Goal: Information Seeking & Learning: Find specific page/section

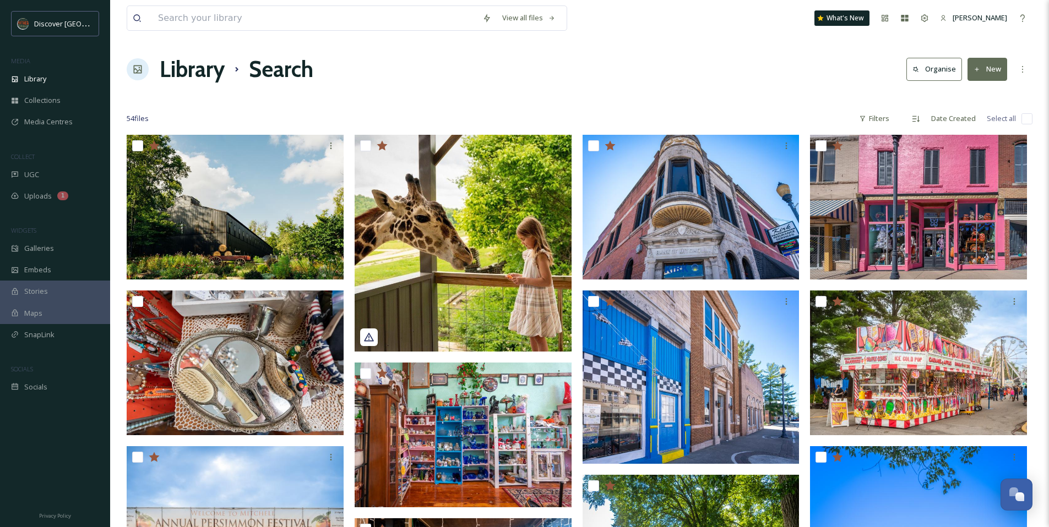
click at [621, 91] on div at bounding box center [579, 96] width 905 height 11
click at [53, 81] on div "Library" at bounding box center [55, 78] width 110 height 21
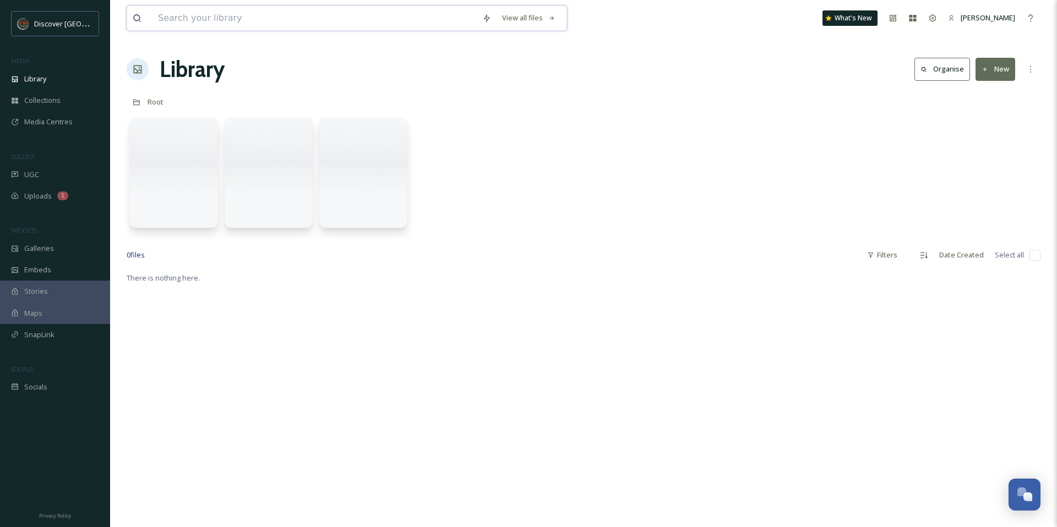
click at [232, 15] on input at bounding box center [314, 18] width 324 height 24
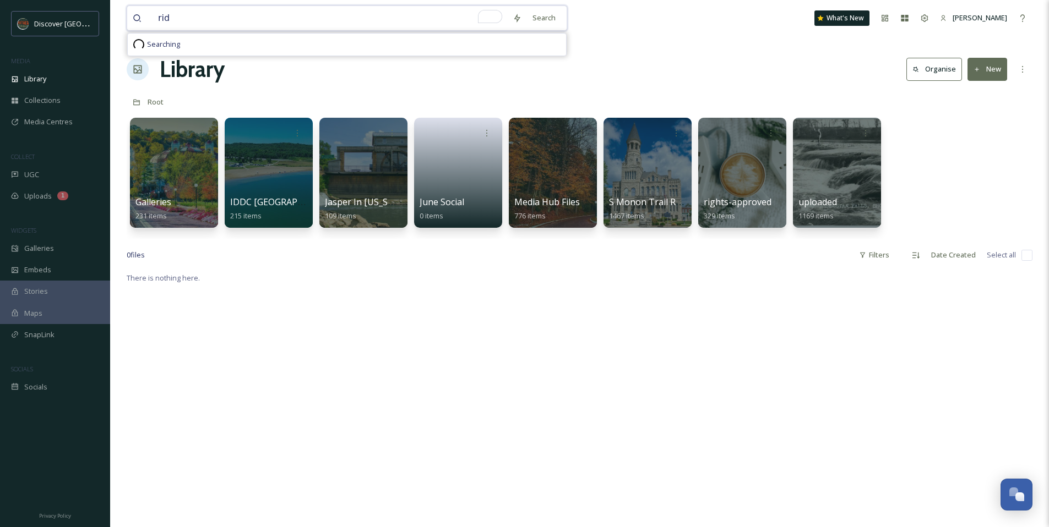
type input "ride"
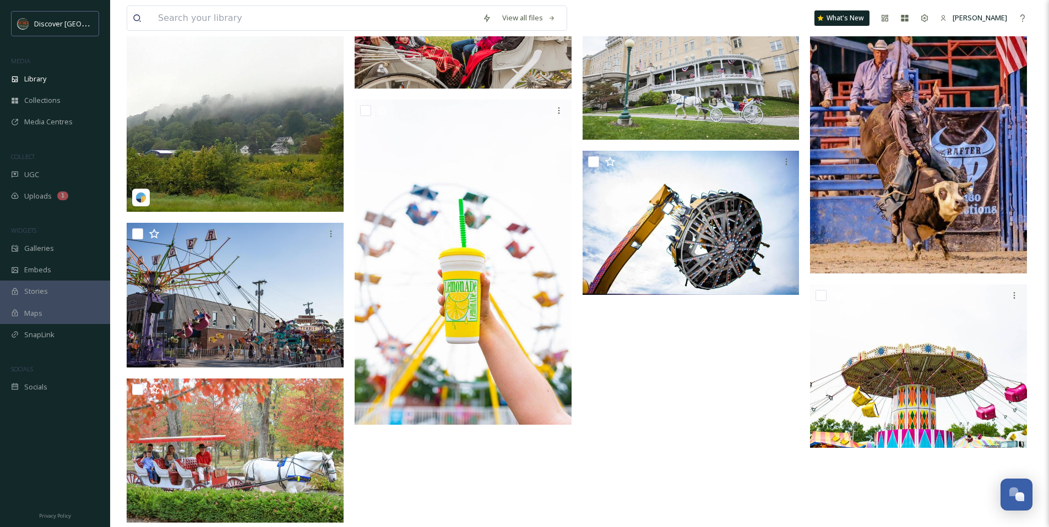
scroll to position [1088, 0]
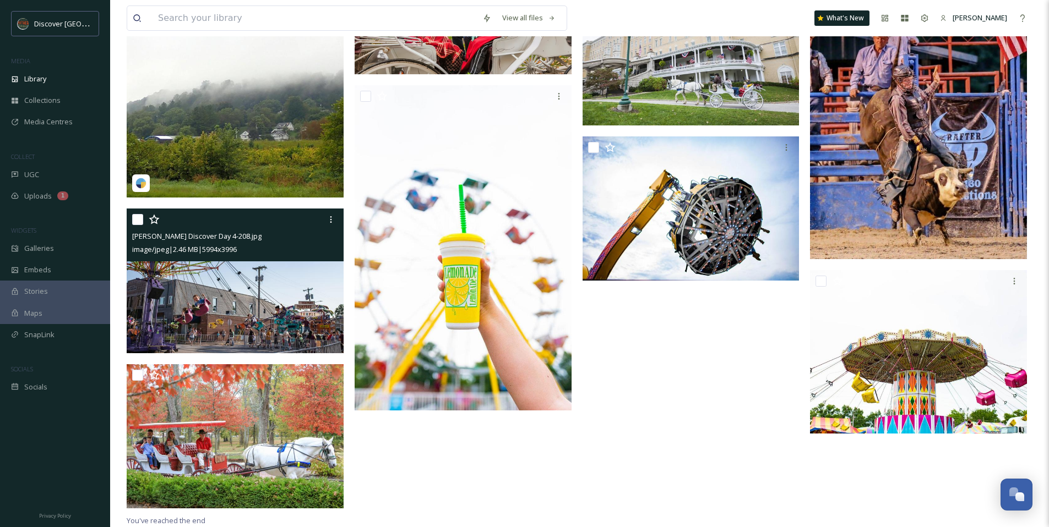
click at [239, 282] on img at bounding box center [235, 281] width 217 height 145
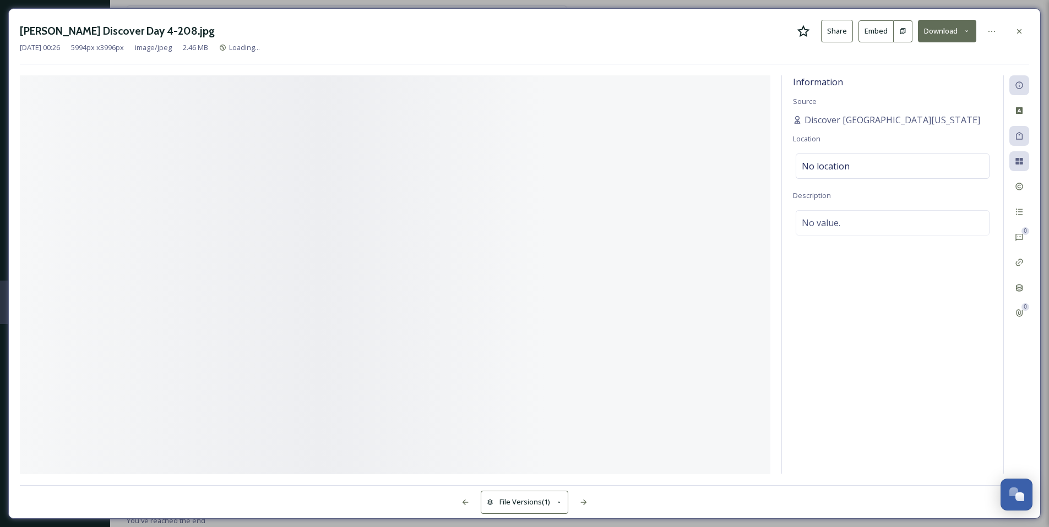
scroll to position [1013, 0]
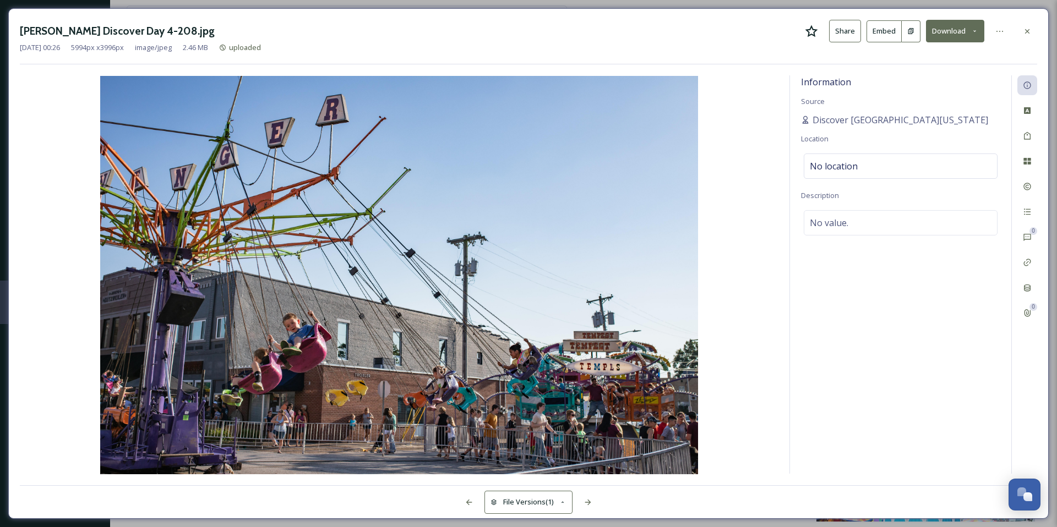
click at [815, 34] on icon at bounding box center [811, 31] width 13 height 13
click at [1026, 24] on div at bounding box center [1027, 31] width 20 height 20
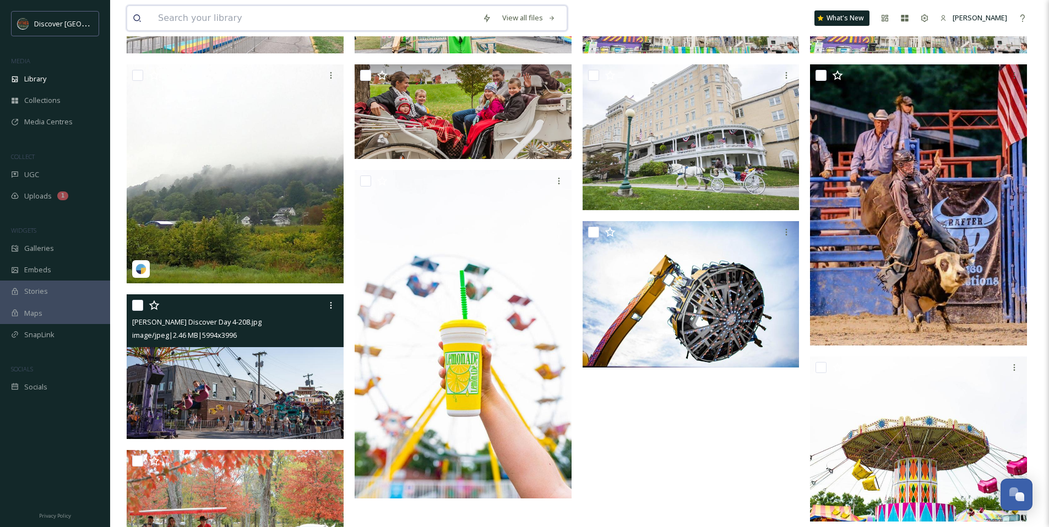
click at [215, 19] on input at bounding box center [314, 18] width 324 height 24
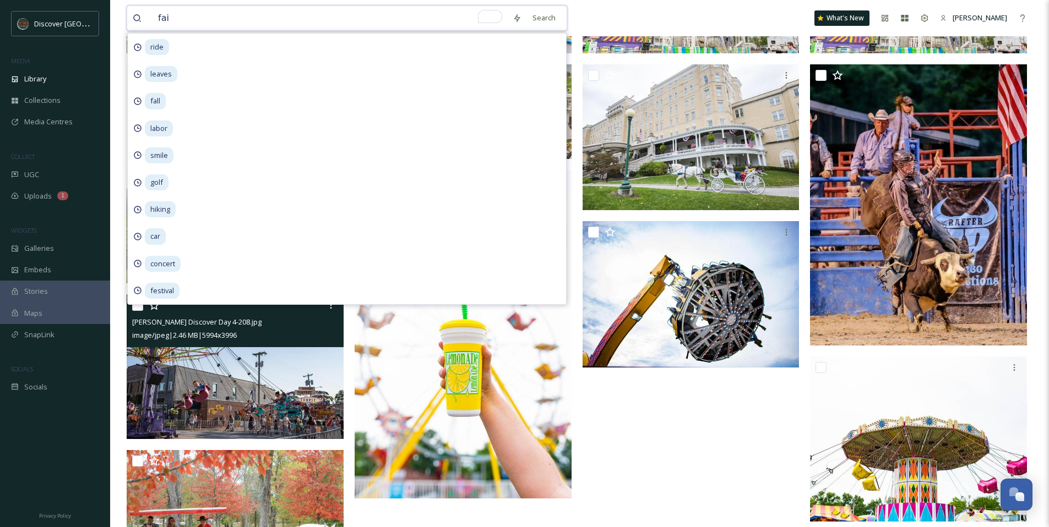
type input "fair"
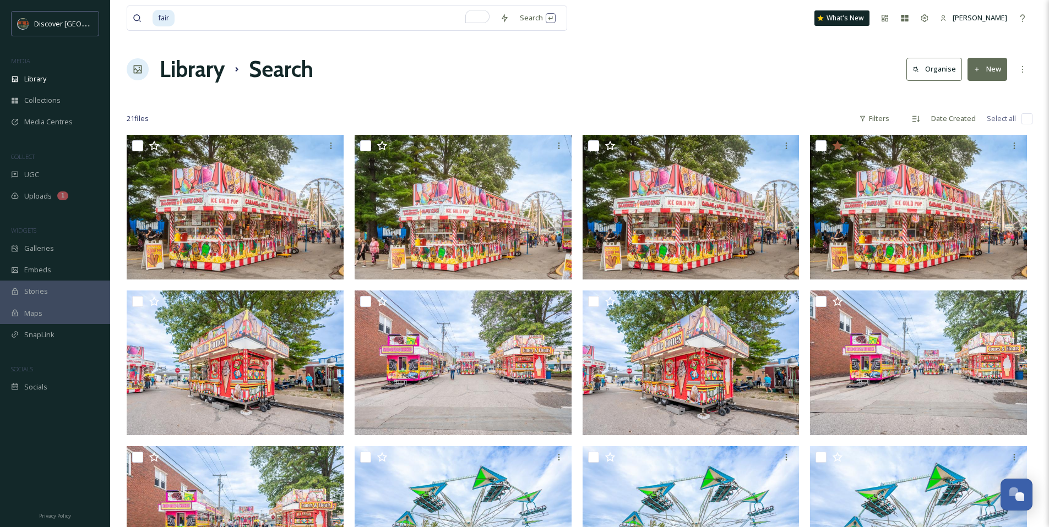
click at [664, 21] on div "fair Search What's New [PERSON_NAME]" at bounding box center [579, 18] width 905 height 36
click at [210, 25] on input "To enrich screen reader interactions, please activate Accessibility in Grammarl…" at bounding box center [335, 18] width 319 height 24
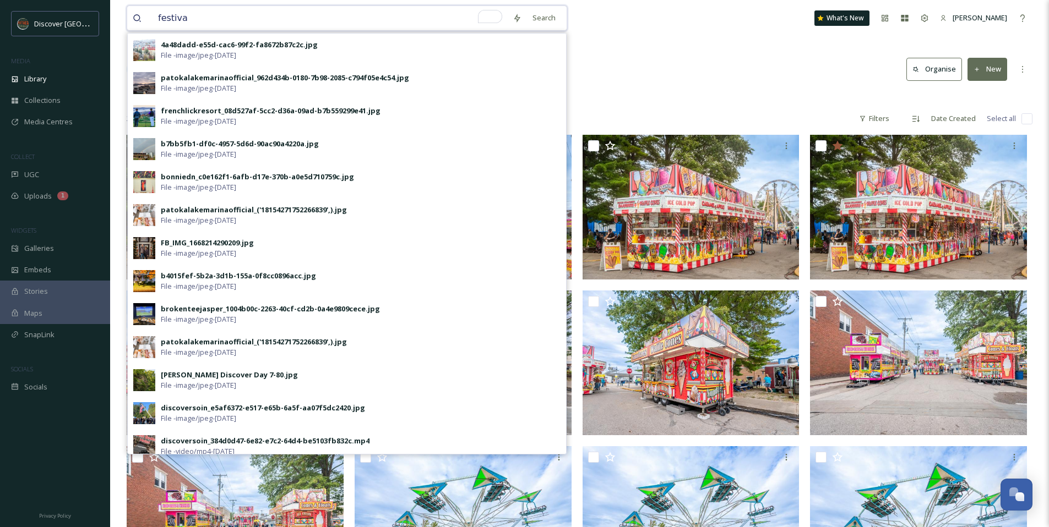
type input "festival"
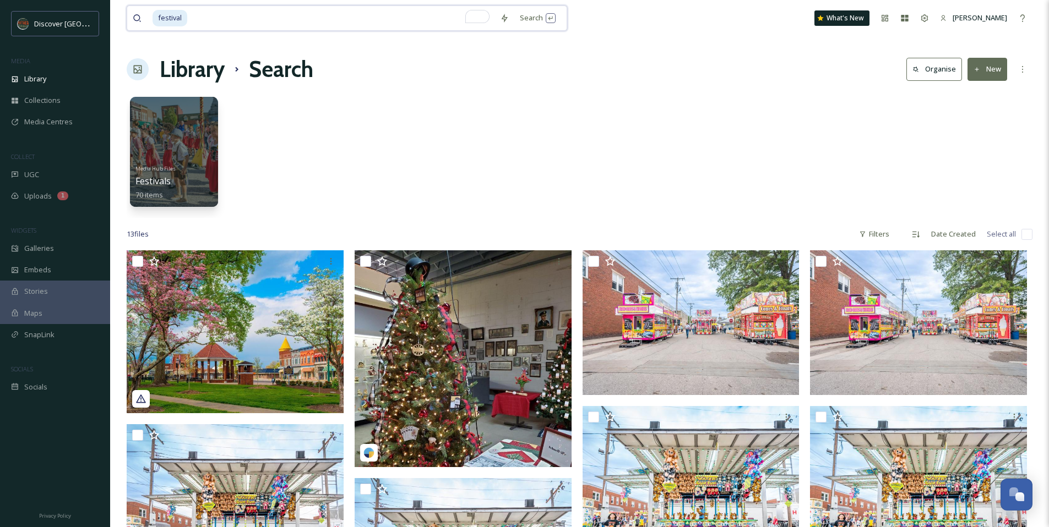
click at [297, 25] on input "To enrich screen reader interactions, please activate Accessibility in Grammarl…" at bounding box center [341, 18] width 306 height 24
type input "f"
type input "r"
type input "c"
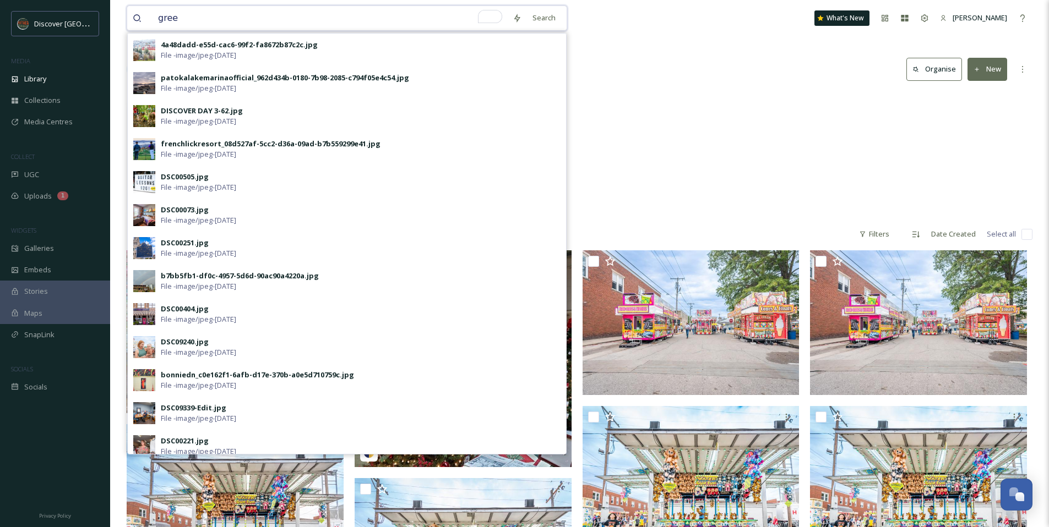
type input "green"
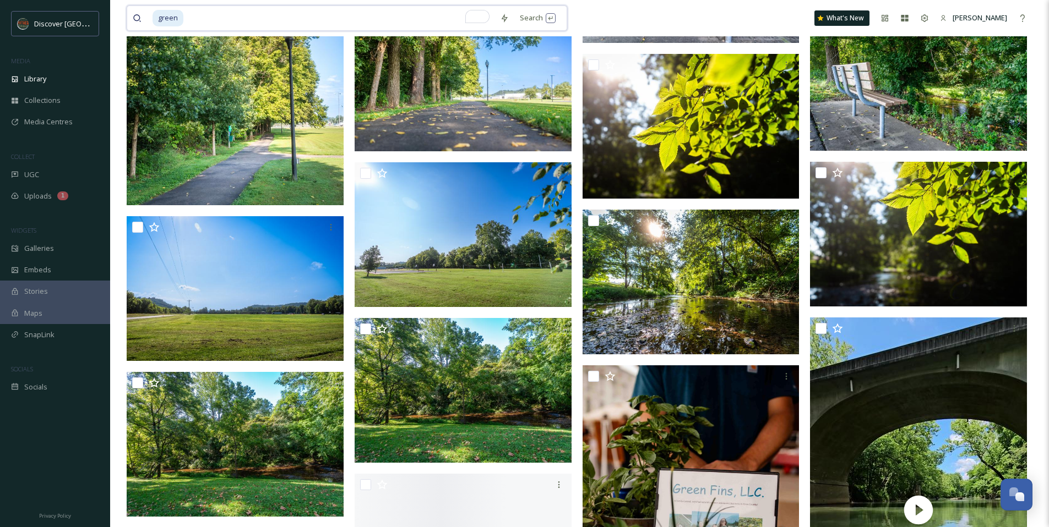
scroll to position [856, 0]
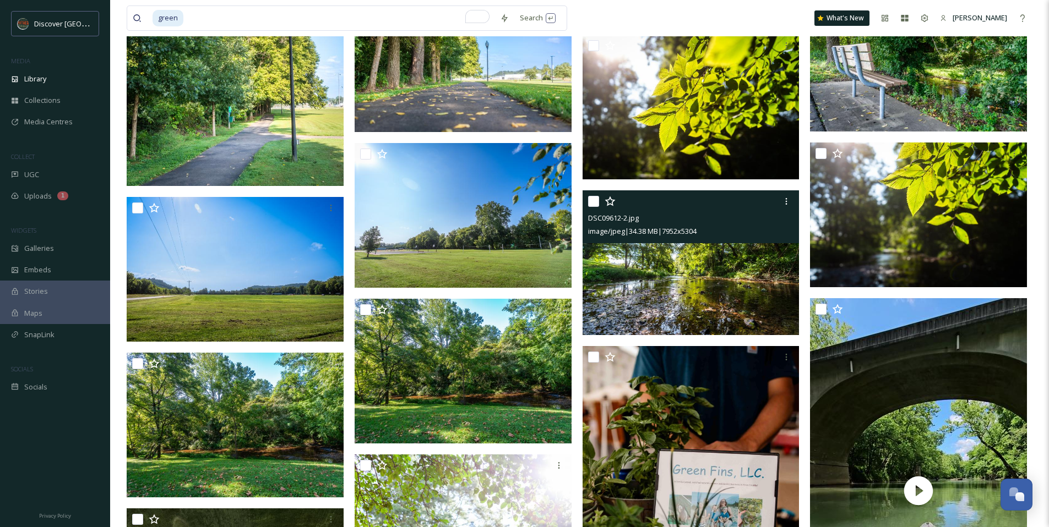
click at [652, 292] on img at bounding box center [690, 262] width 217 height 145
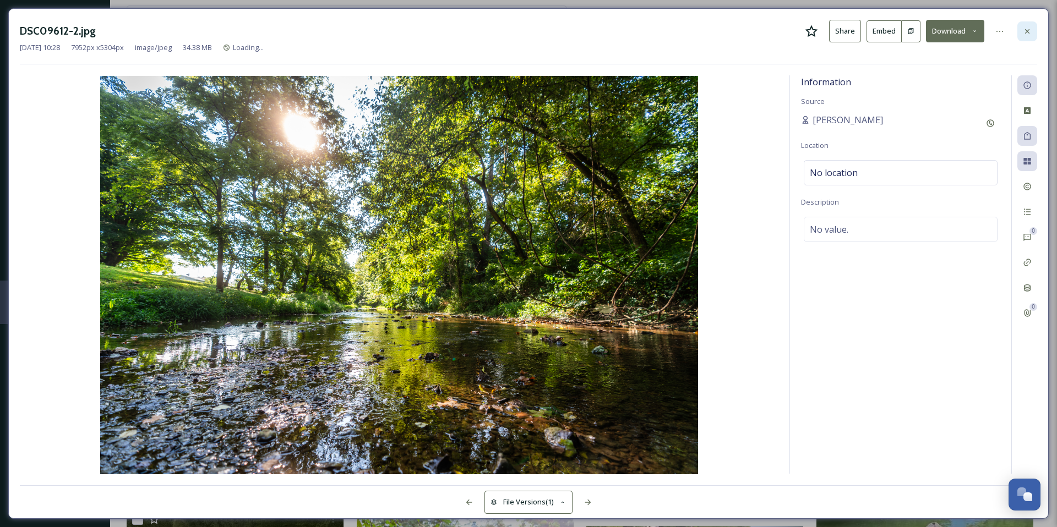
click at [1029, 27] on icon at bounding box center [1027, 31] width 9 height 9
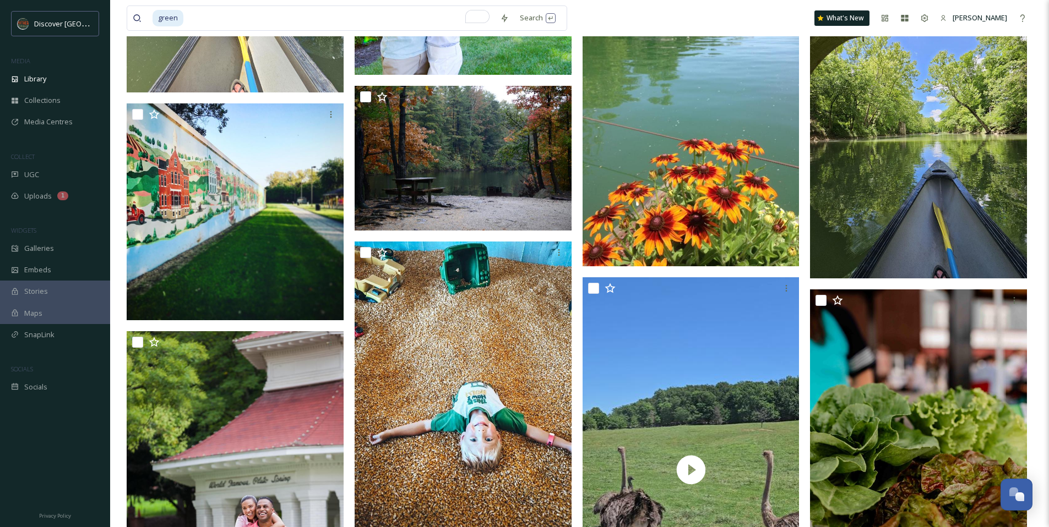
scroll to position [1572, 0]
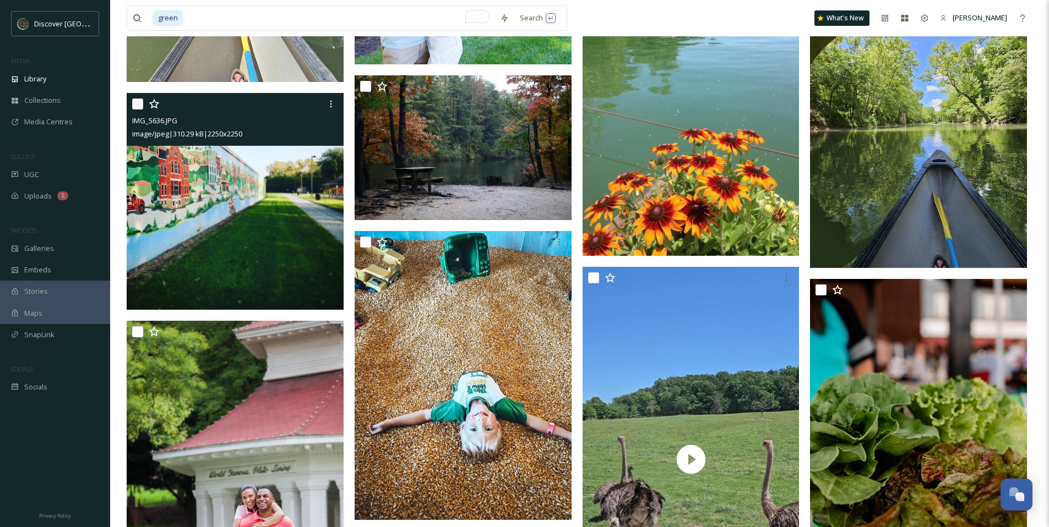
click at [231, 206] on img at bounding box center [235, 201] width 217 height 217
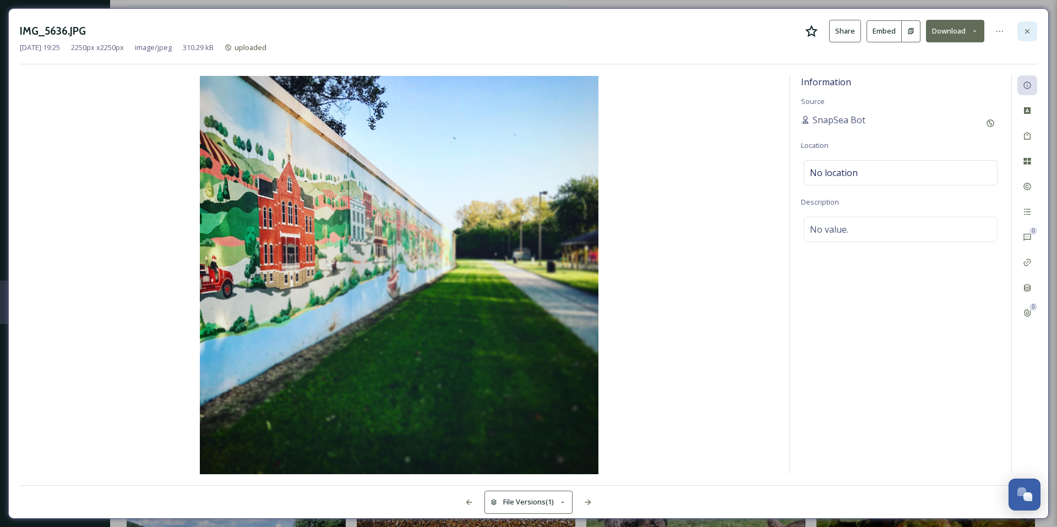
click at [1030, 30] on icon at bounding box center [1027, 31] width 9 height 9
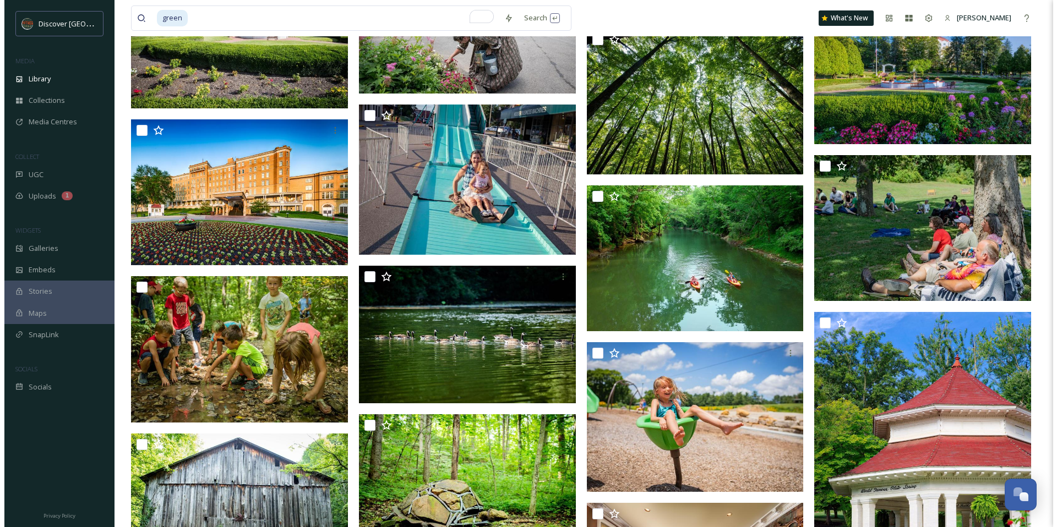
scroll to position [3301, 0]
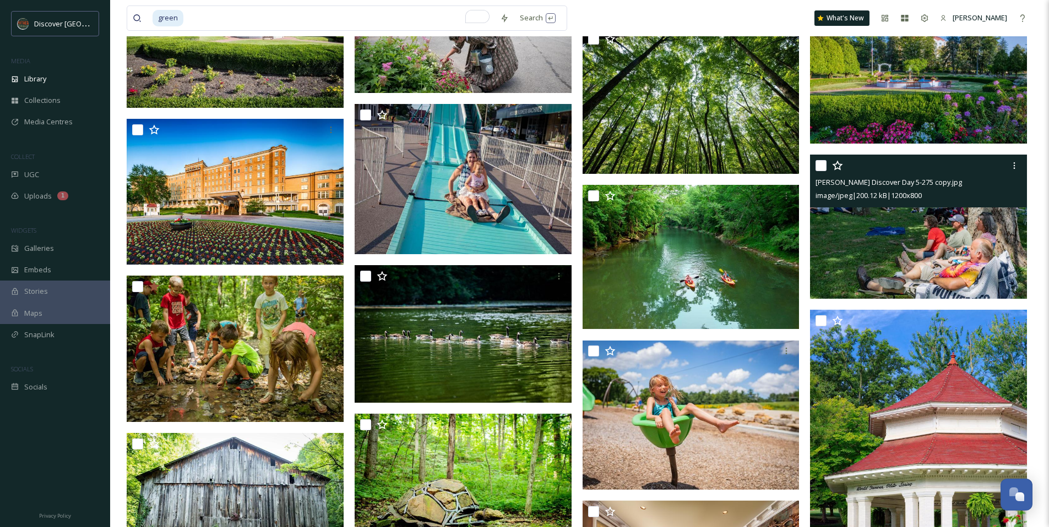
click at [968, 278] on img at bounding box center [918, 227] width 217 height 145
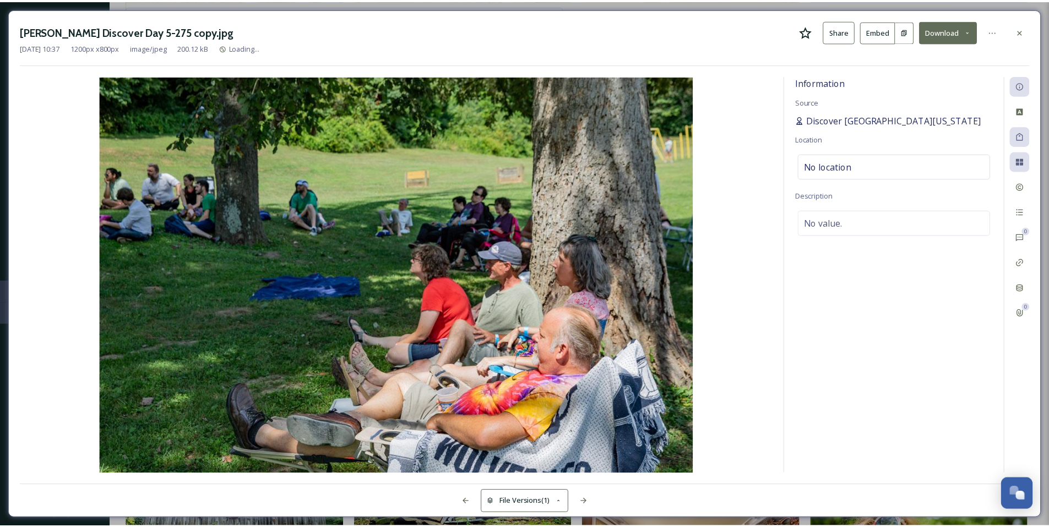
scroll to position [3304, 0]
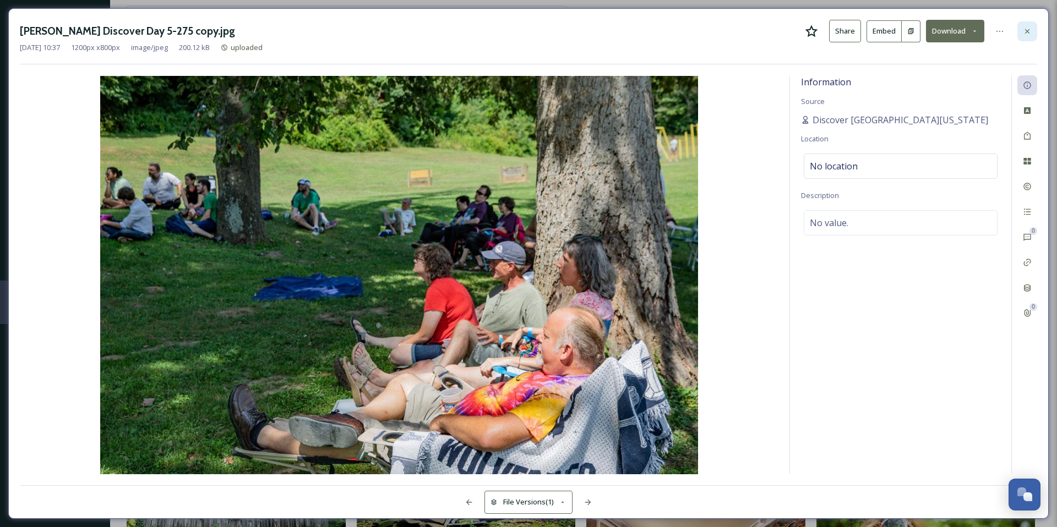
click at [1023, 34] on icon at bounding box center [1027, 31] width 9 height 9
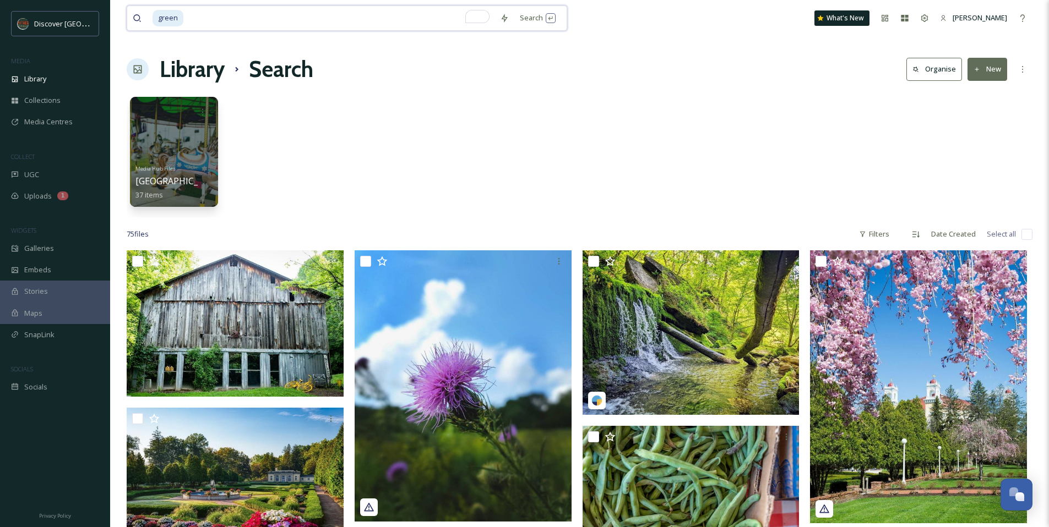
click at [225, 20] on input "To enrich screen reader interactions, please activate Accessibility in Grammarl…" at bounding box center [339, 18] width 310 height 24
type input "g"
type input "c"
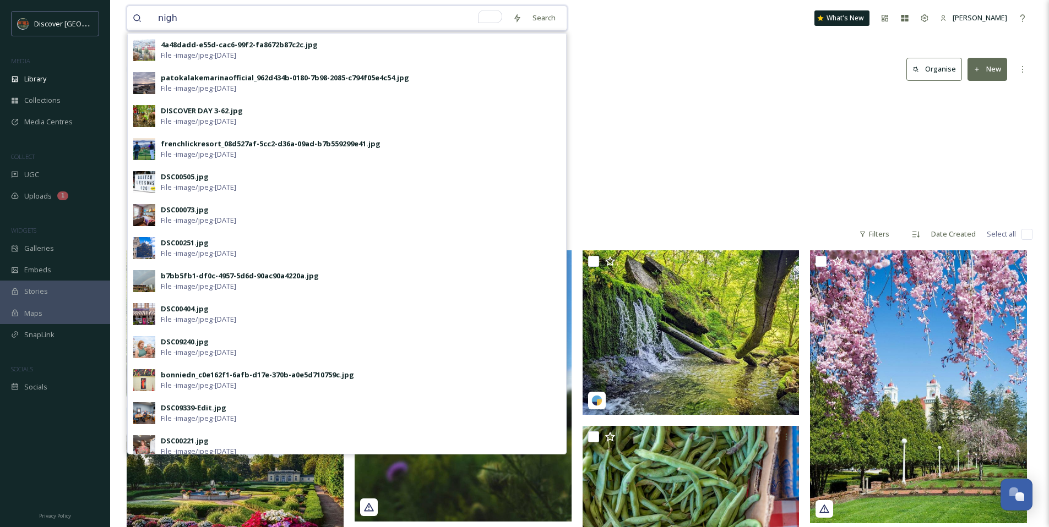
type input "night"
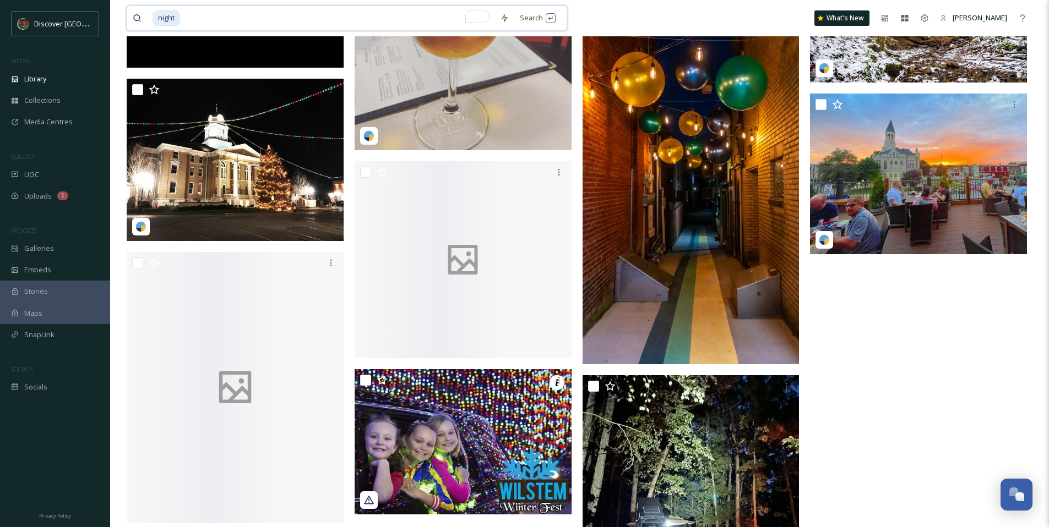
scroll to position [1137, 0]
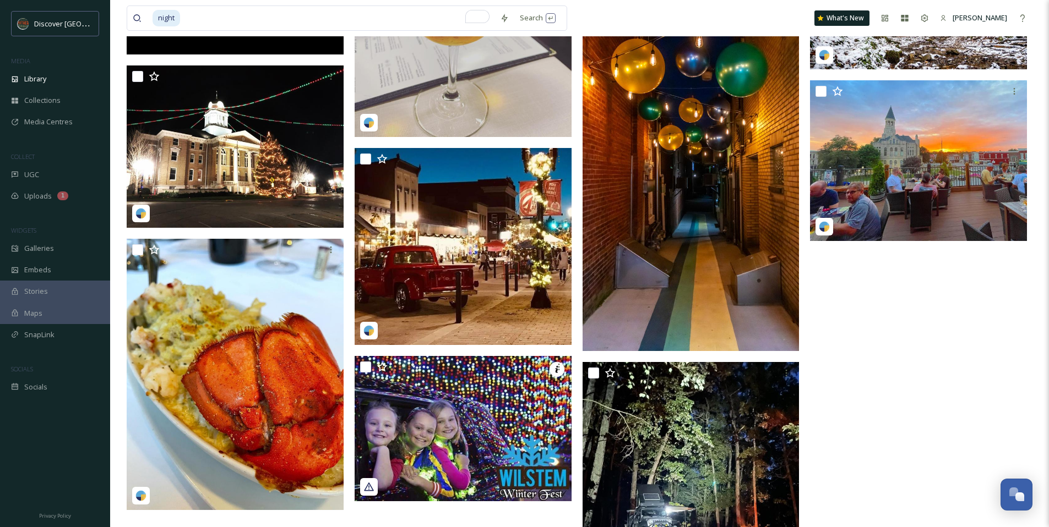
click at [664, 234] on img at bounding box center [690, 159] width 217 height 386
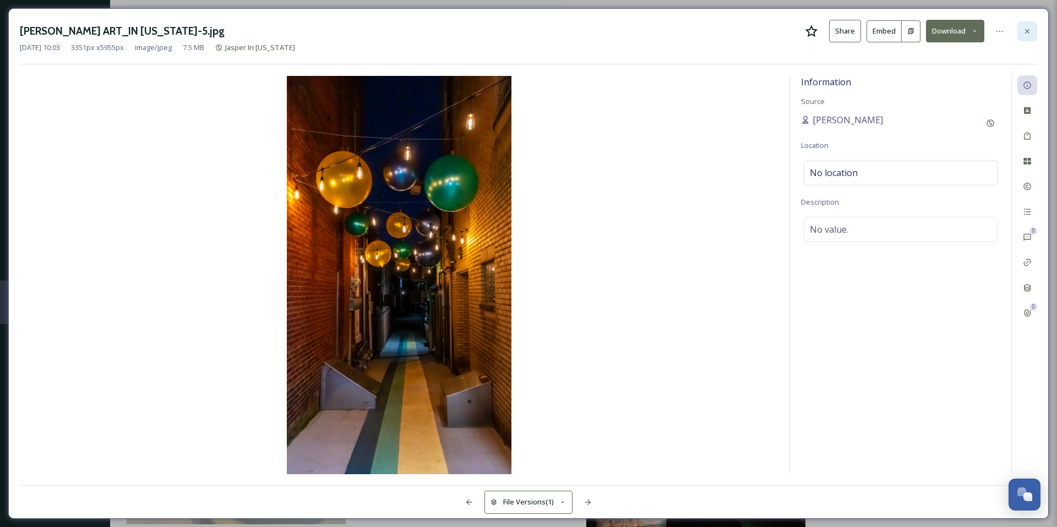
click at [1033, 29] on div at bounding box center [1027, 31] width 20 height 20
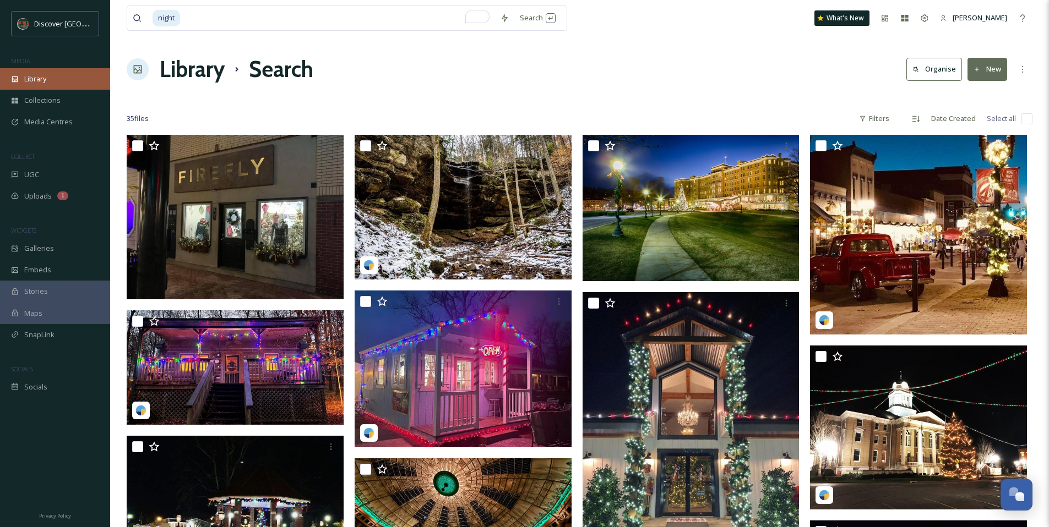
click at [42, 83] on span "Library" at bounding box center [35, 79] width 22 height 10
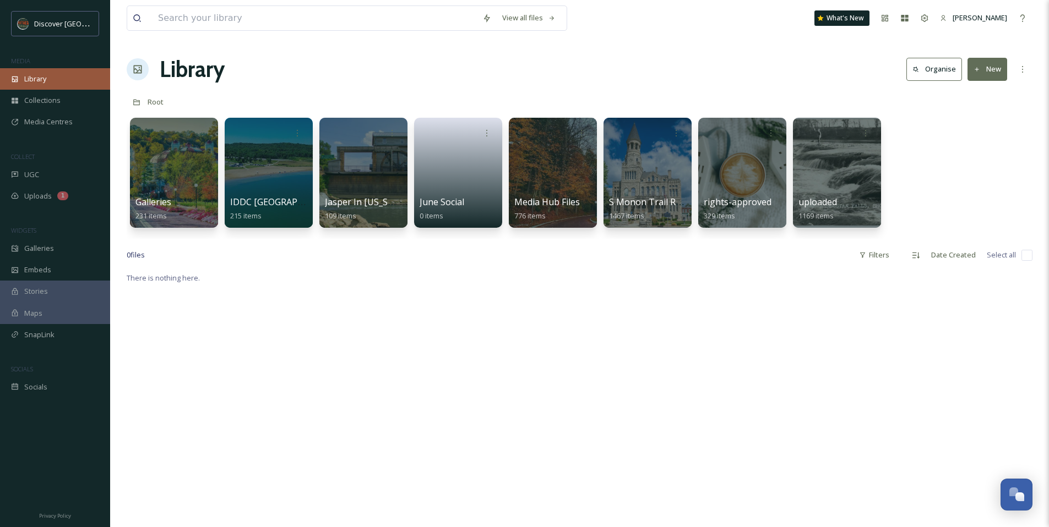
drag, startPoint x: 87, startPoint y: 75, endPoint x: 93, endPoint y: 73, distance: 6.3
click at [87, 75] on div "Library" at bounding box center [55, 78] width 110 height 21
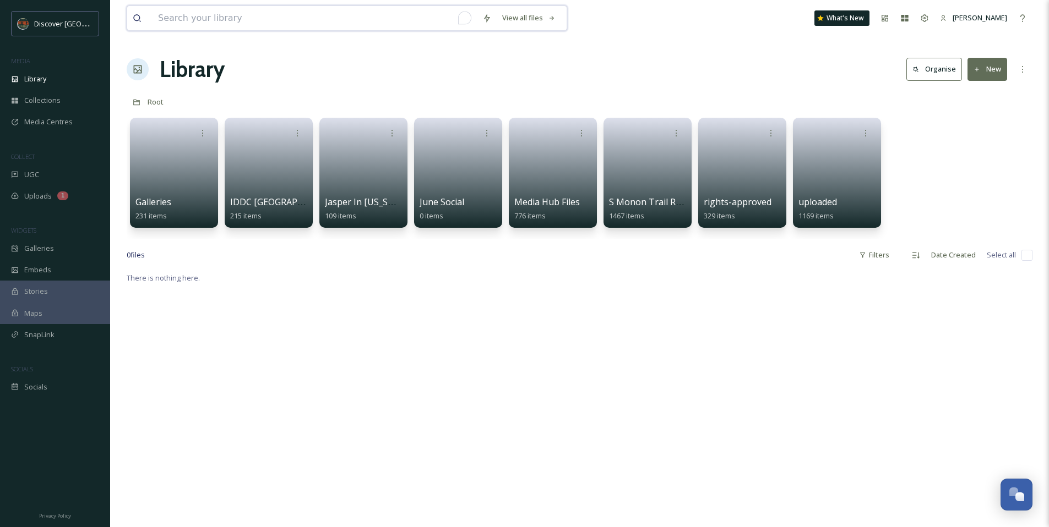
click at [227, 29] on input "To enrich screen reader interactions, please activate Accessibility in Grammarl…" at bounding box center [314, 18] width 324 height 24
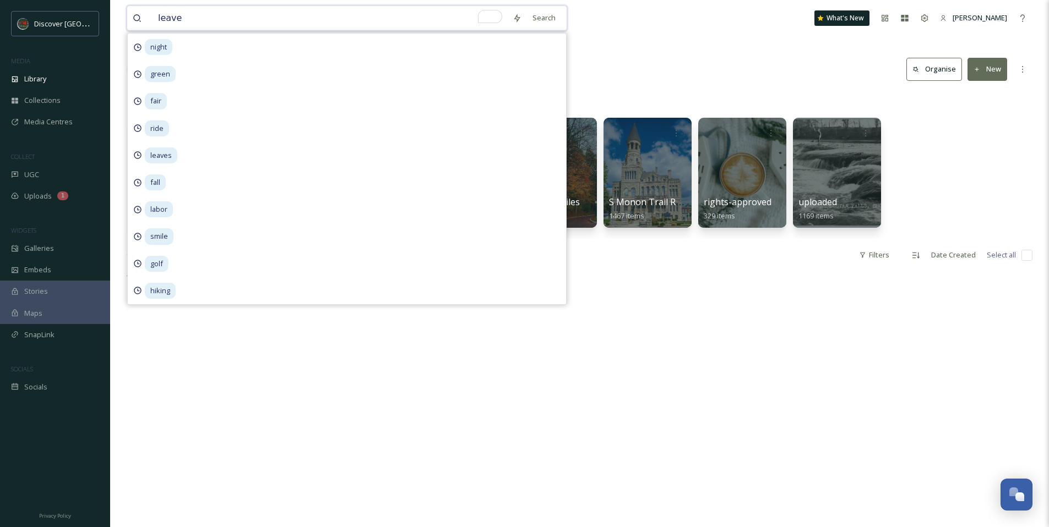
type input "leaves"
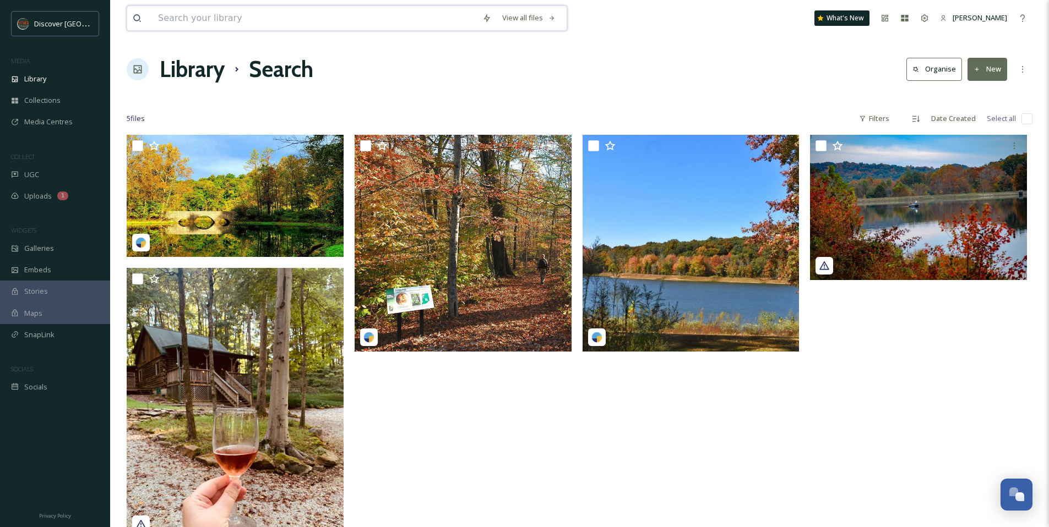
click at [212, 20] on input at bounding box center [314, 18] width 324 height 24
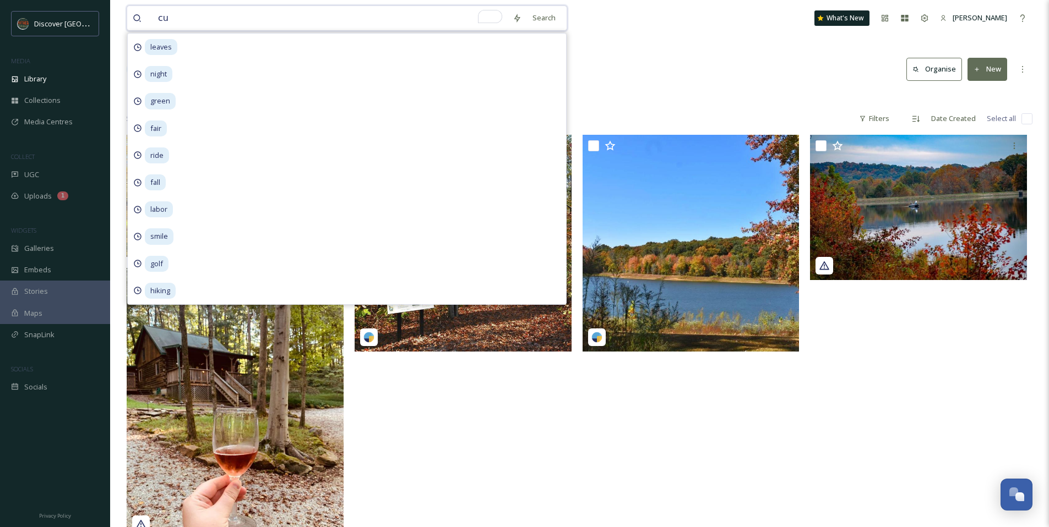
type input "cup"
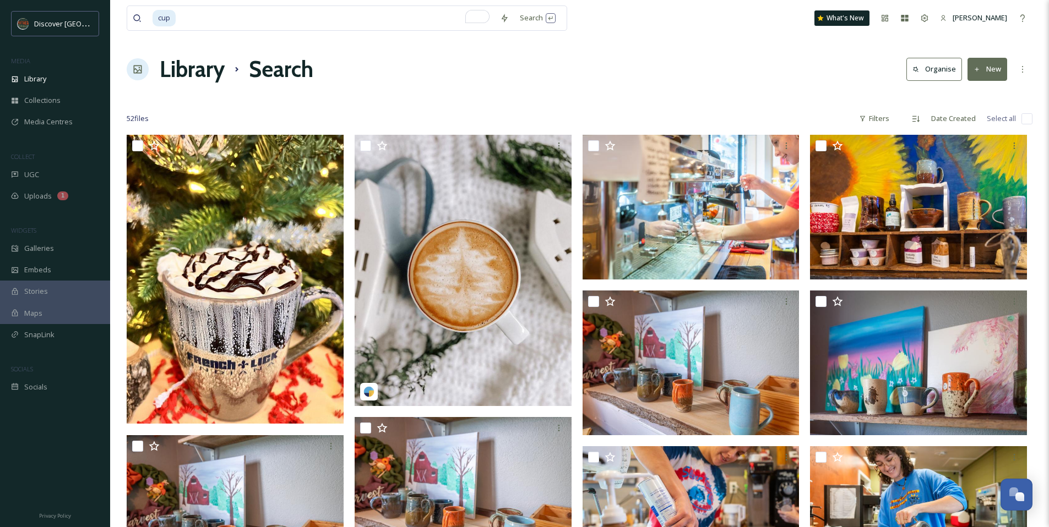
click at [685, 30] on div "cup Search What's New [PERSON_NAME]" at bounding box center [579, 18] width 905 height 36
click at [272, 21] on input "To enrich screen reader interactions, please activate Accessibility in Grammarl…" at bounding box center [336, 18] width 318 height 24
type input "c"
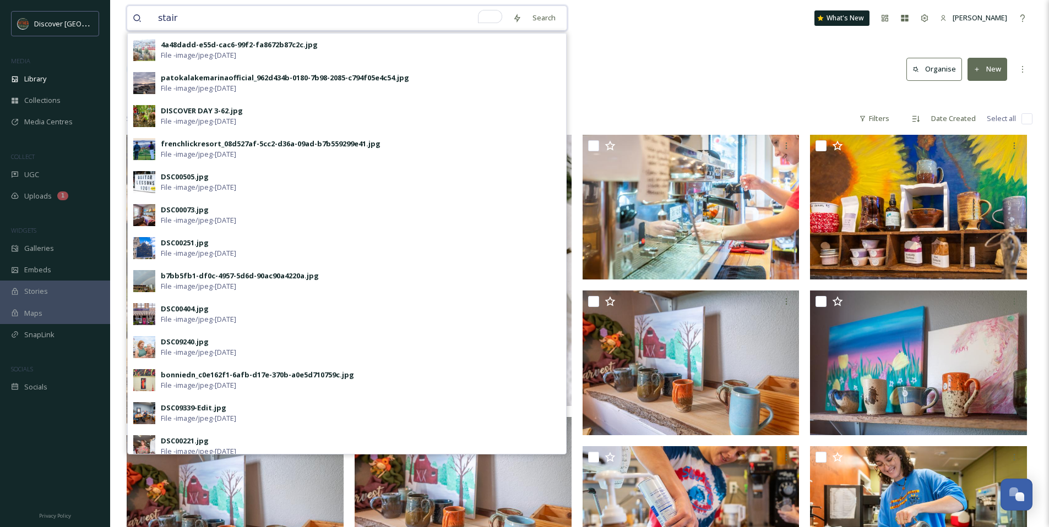
type input "stairs"
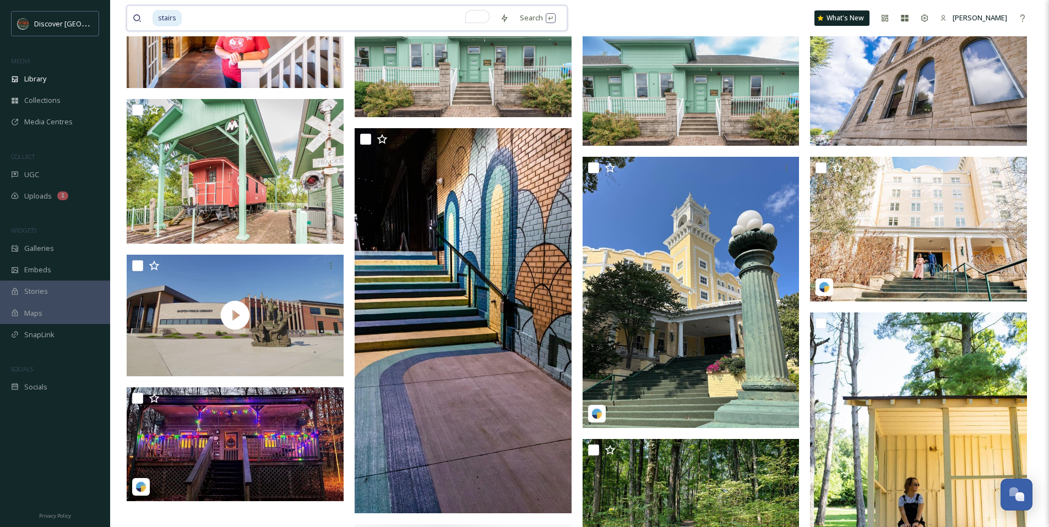
scroll to position [1101, 0]
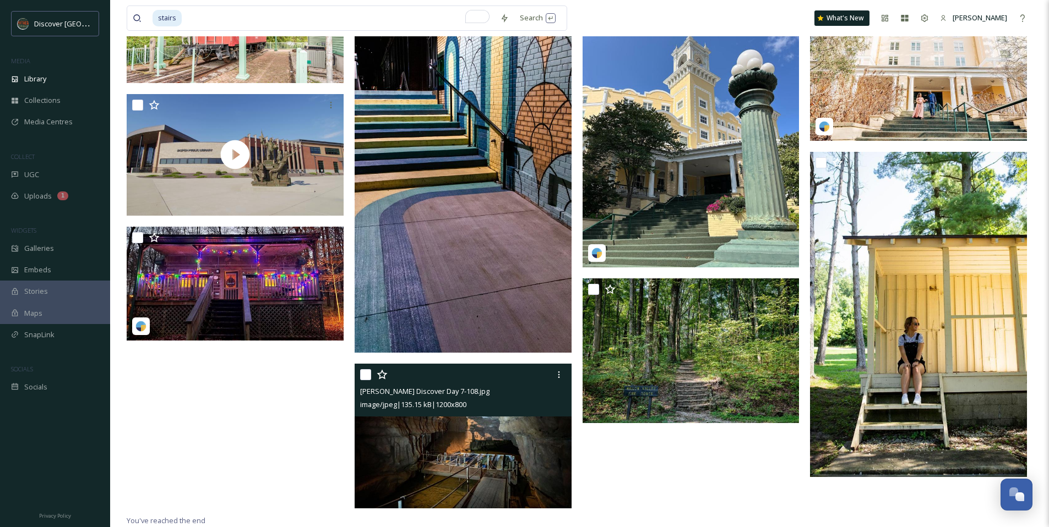
click at [486, 461] on img at bounding box center [462, 436] width 217 height 145
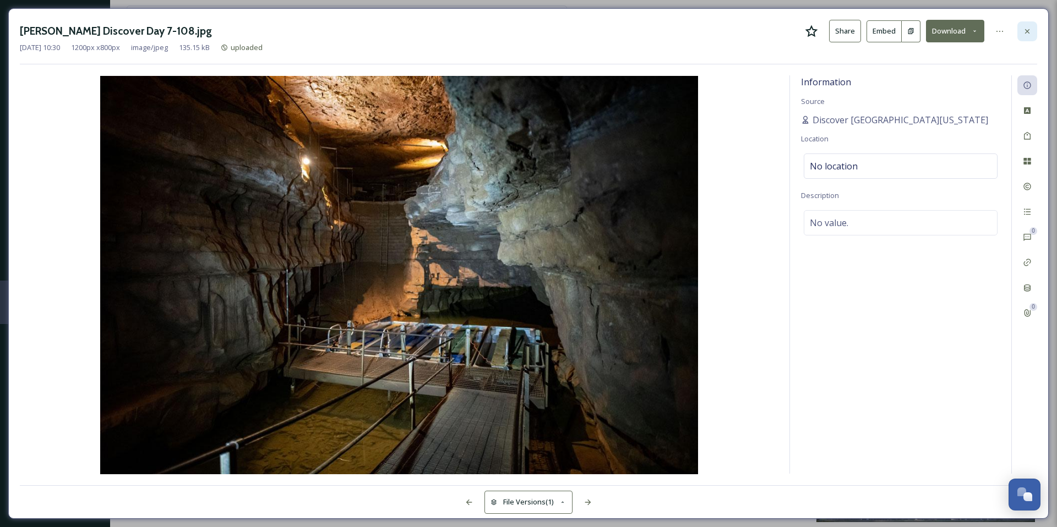
click at [1020, 29] on div at bounding box center [1027, 31] width 20 height 20
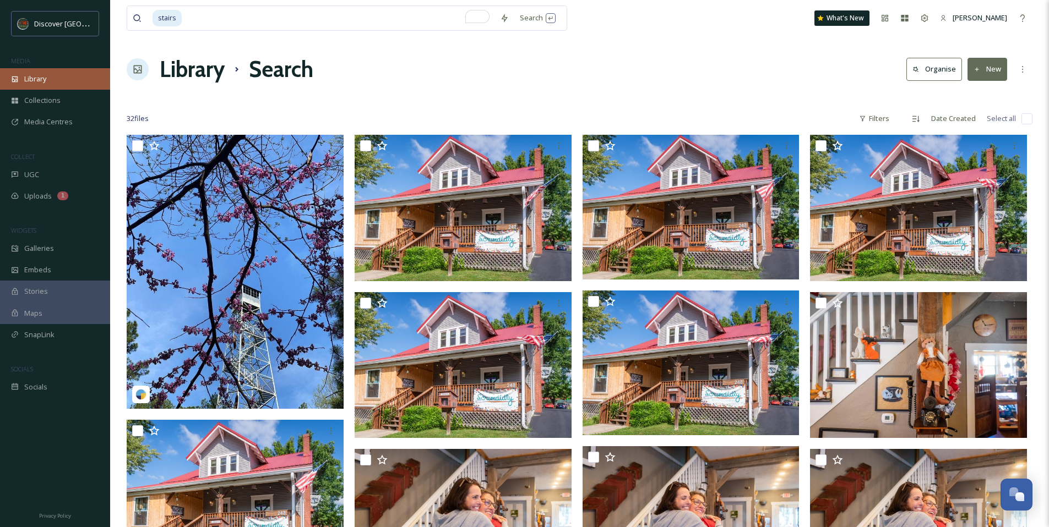
click at [65, 81] on div "Library" at bounding box center [55, 78] width 110 height 21
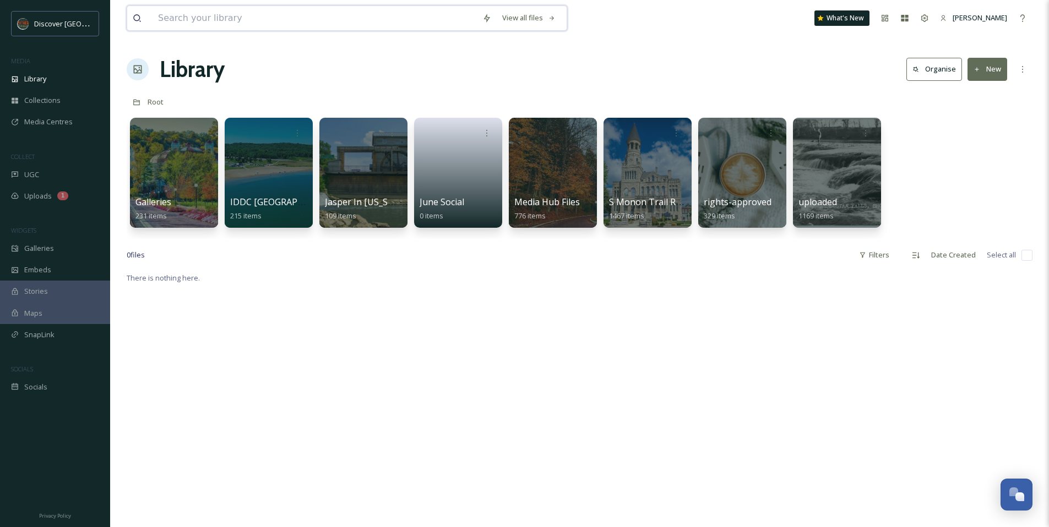
click at [307, 17] on input at bounding box center [314, 18] width 324 height 24
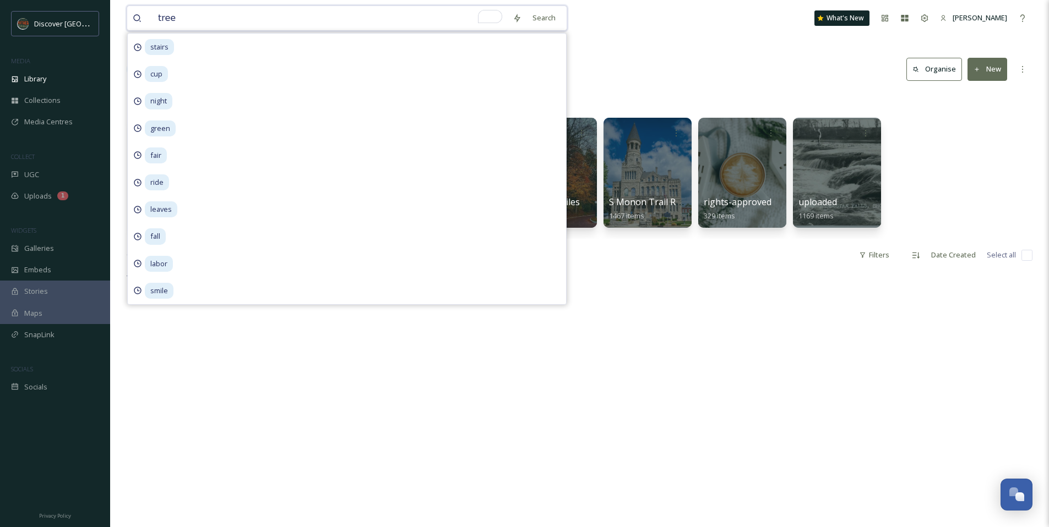
type input "trees"
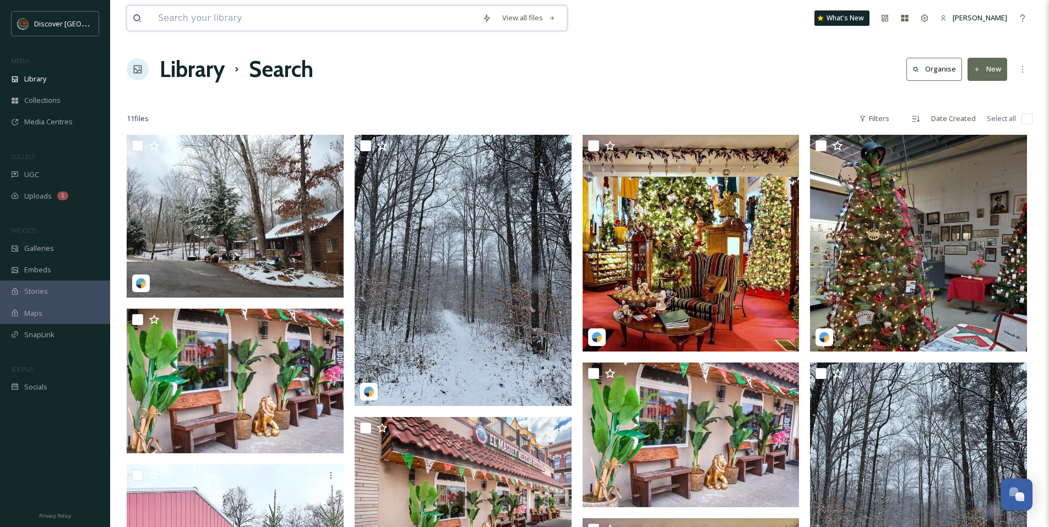
click at [258, 14] on input at bounding box center [314, 18] width 324 height 24
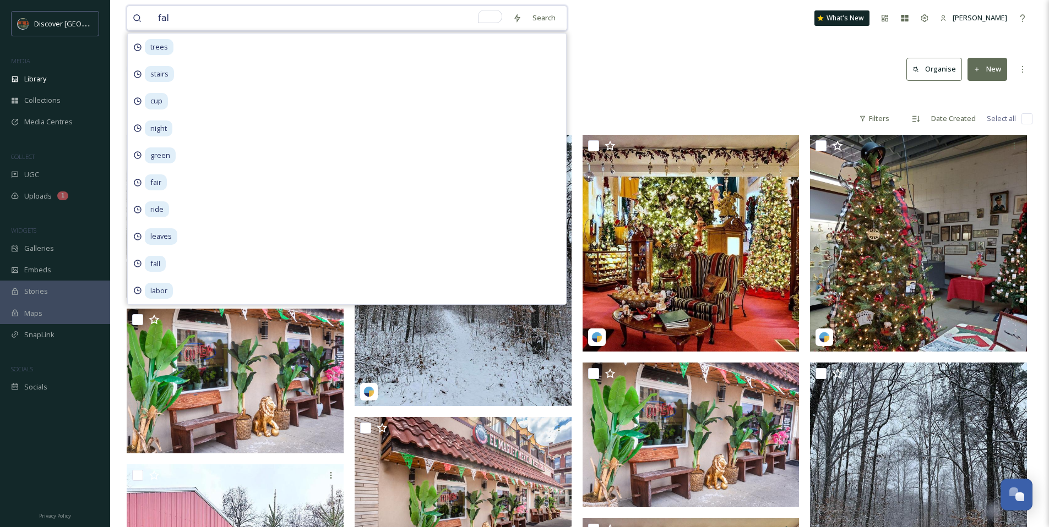
type input "fall"
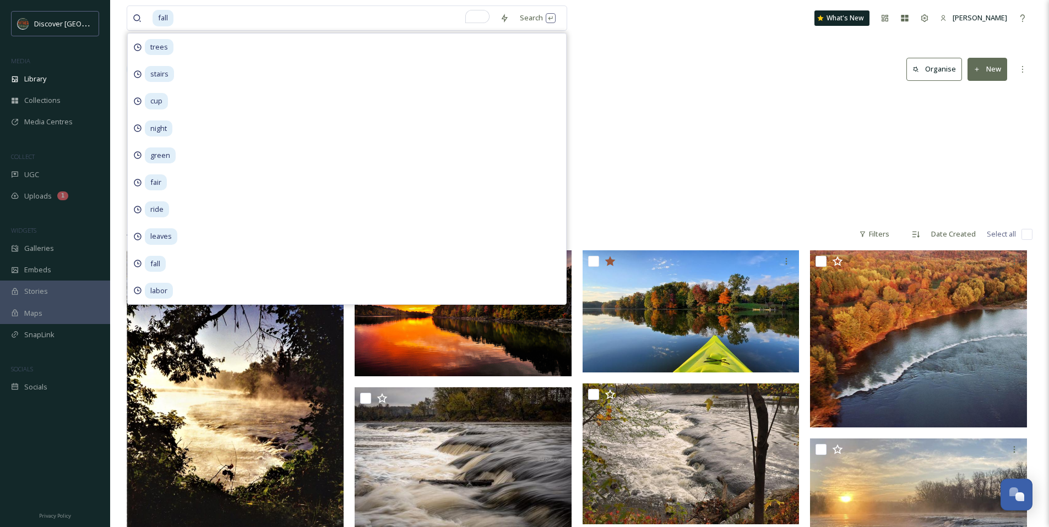
click at [663, 59] on div "Library Search Organise New" at bounding box center [579, 69] width 905 height 33
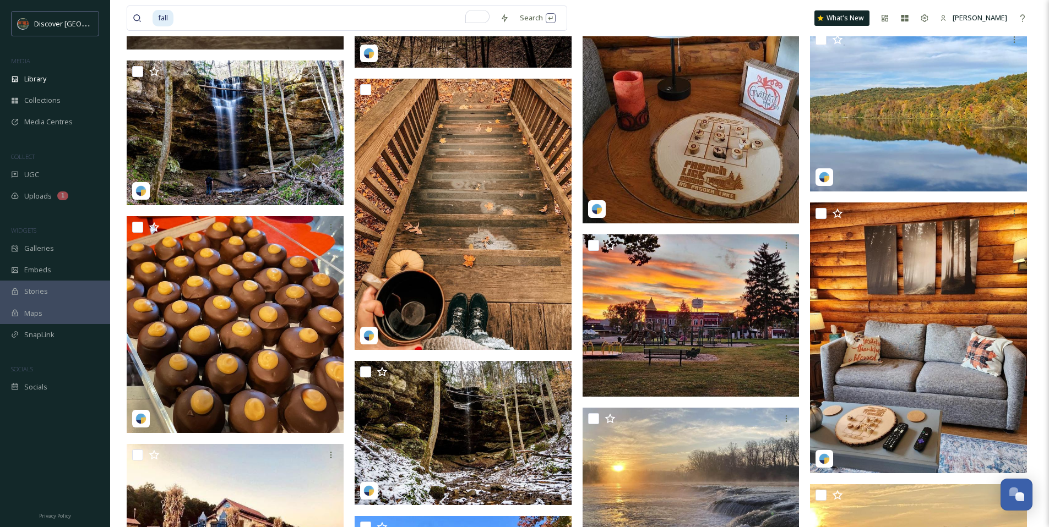
scroll to position [968, 0]
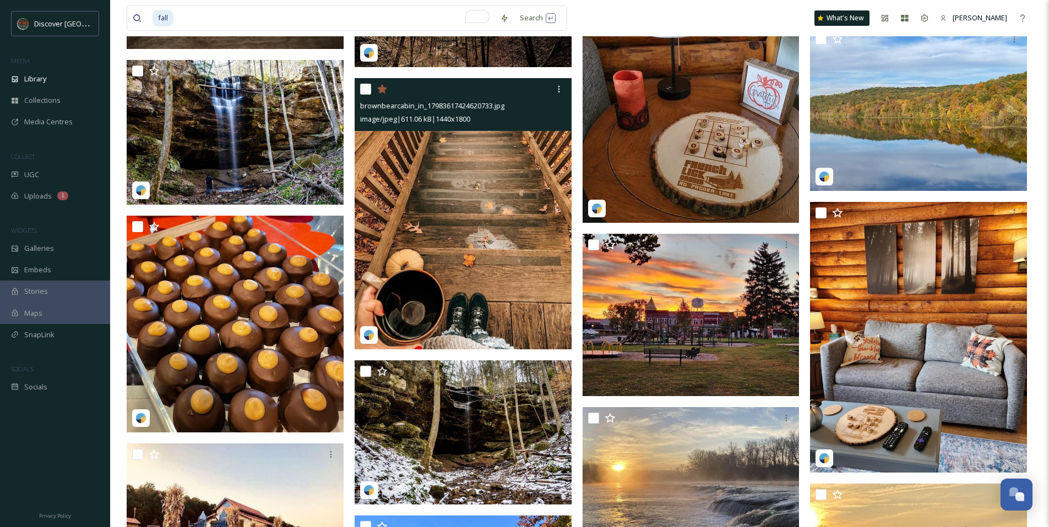
click at [479, 232] on img at bounding box center [462, 213] width 217 height 271
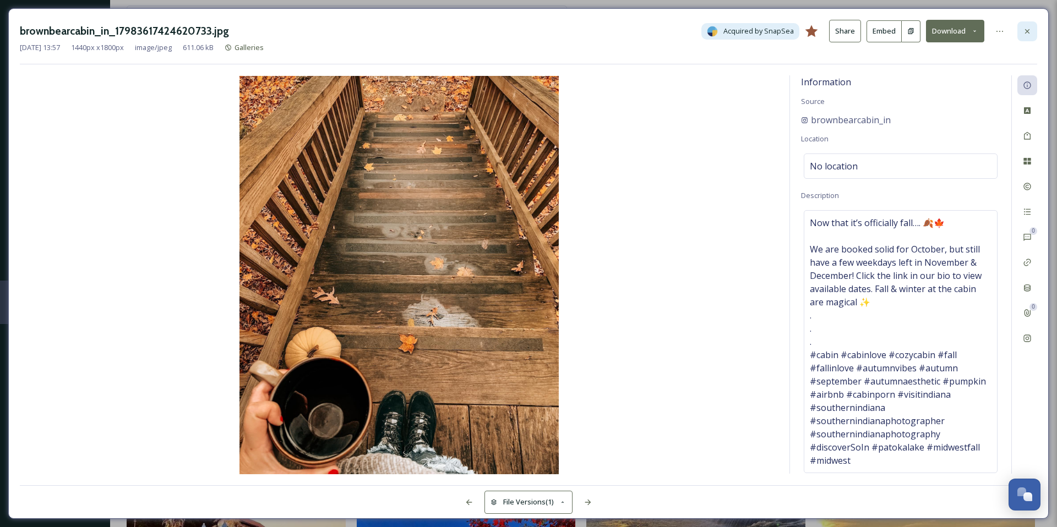
click at [1028, 24] on div at bounding box center [1027, 31] width 20 height 20
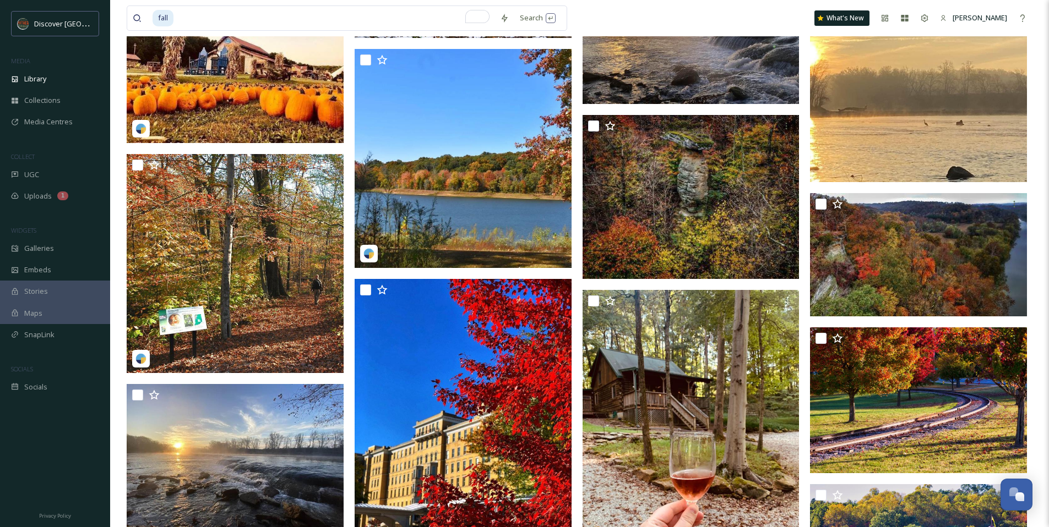
scroll to position [1441, 0]
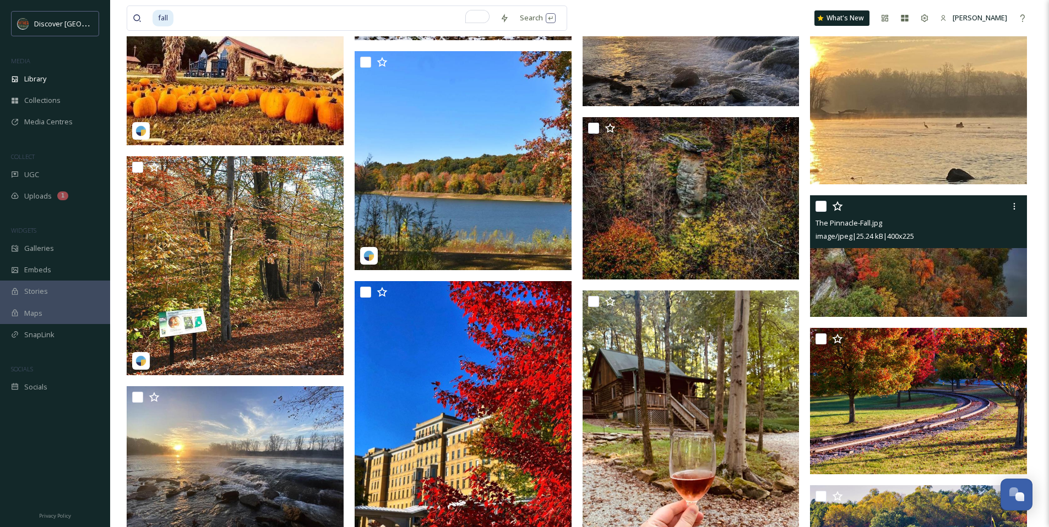
click at [938, 271] on img at bounding box center [918, 256] width 217 height 122
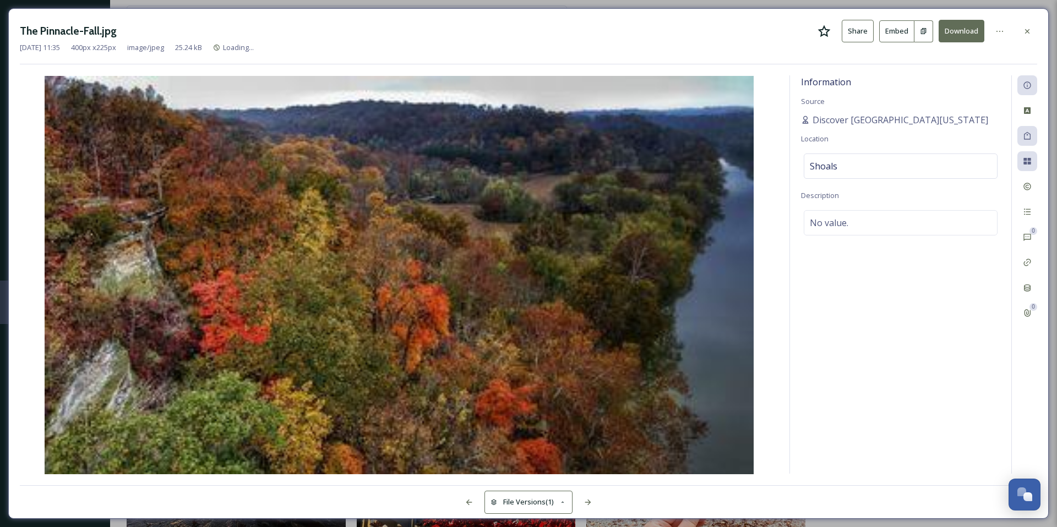
click at [1031, 20] on div "The Pinnacle-Fall.jpg Share Embed Download" at bounding box center [528, 31] width 1017 height 23
click at [1027, 29] on icon at bounding box center [1027, 31] width 9 height 9
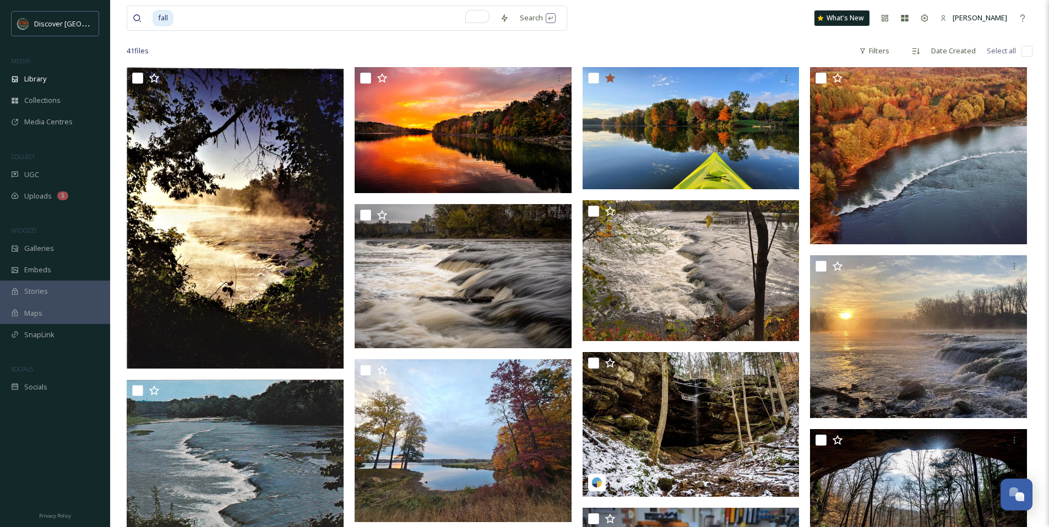
scroll to position [183, 0]
click at [267, 18] on input "To enrich screen reader interactions, please activate Accessibility in Grammarl…" at bounding box center [334, 18] width 320 height 24
type input "f"
type input "road"
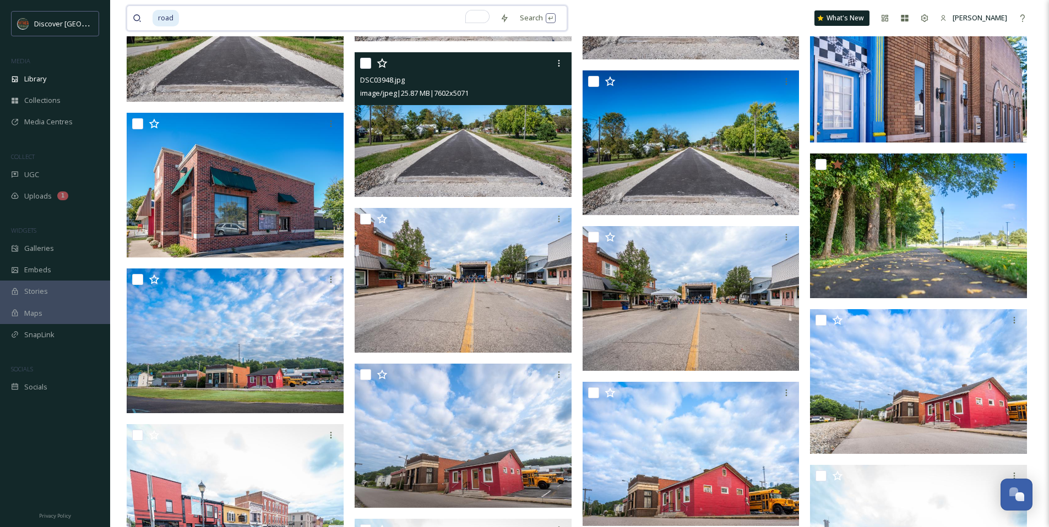
scroll to position [1150, 0]
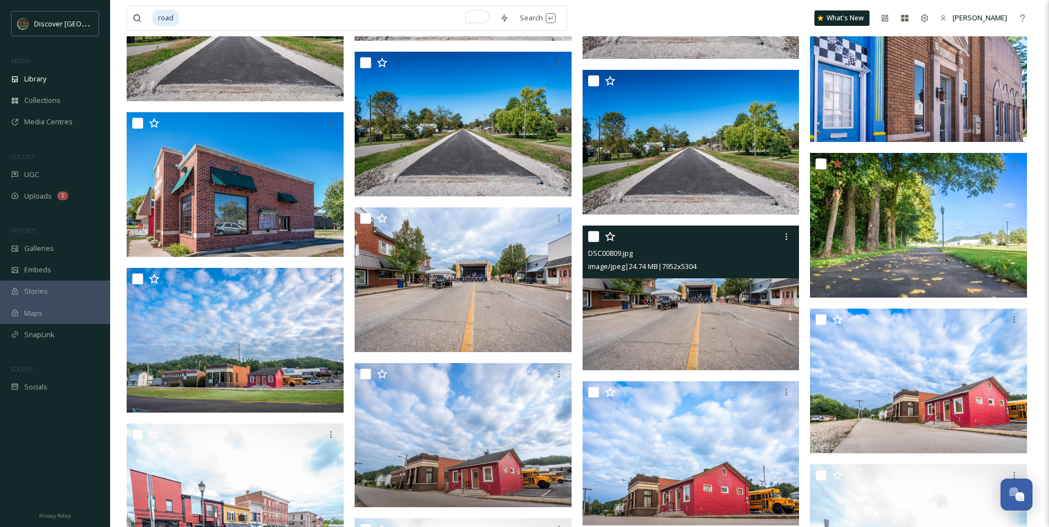
click at [661, 295] on img at bounding box center [690, 298] width 217 height 145
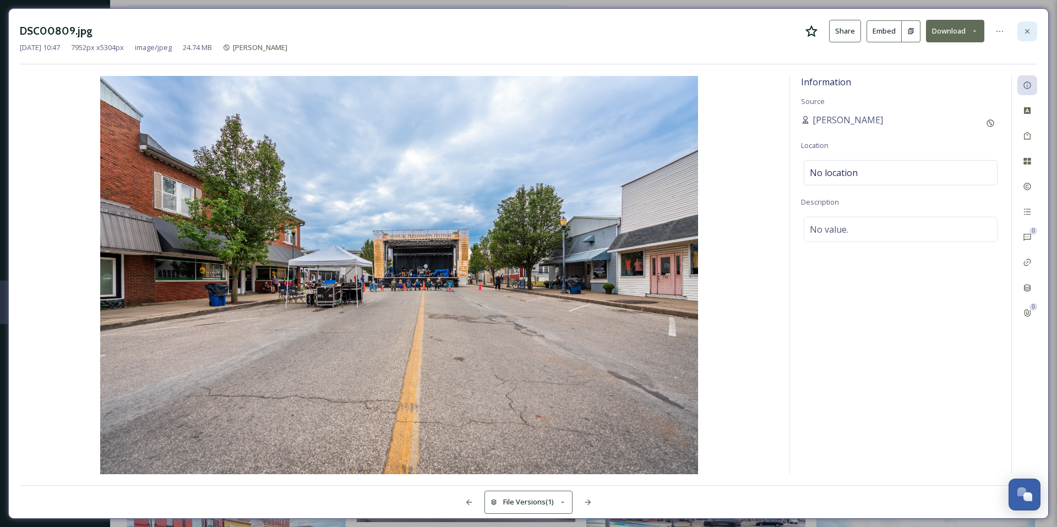
click at [1033, 32] on div at bounding box center [1027, 31] width 20 height 20
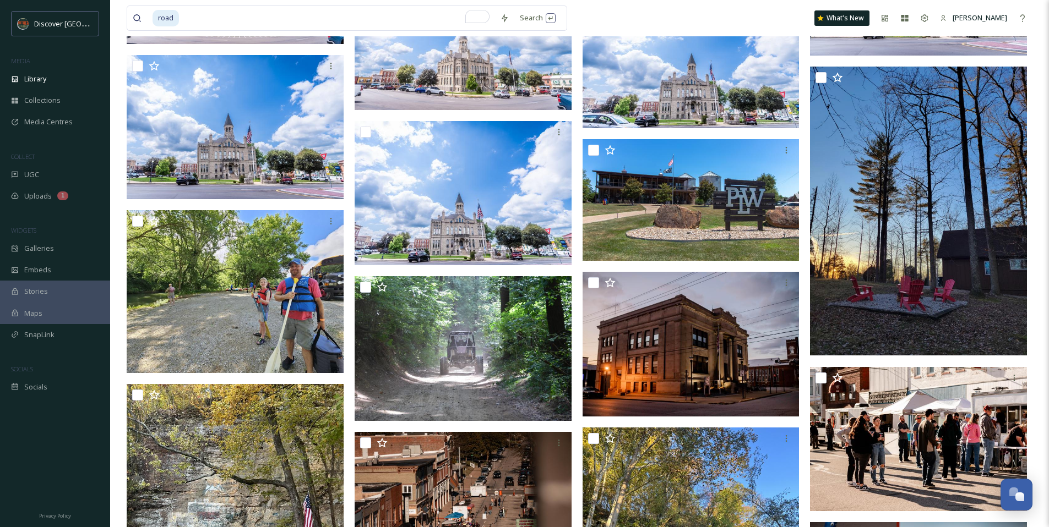
scroll to position [2201, 0]
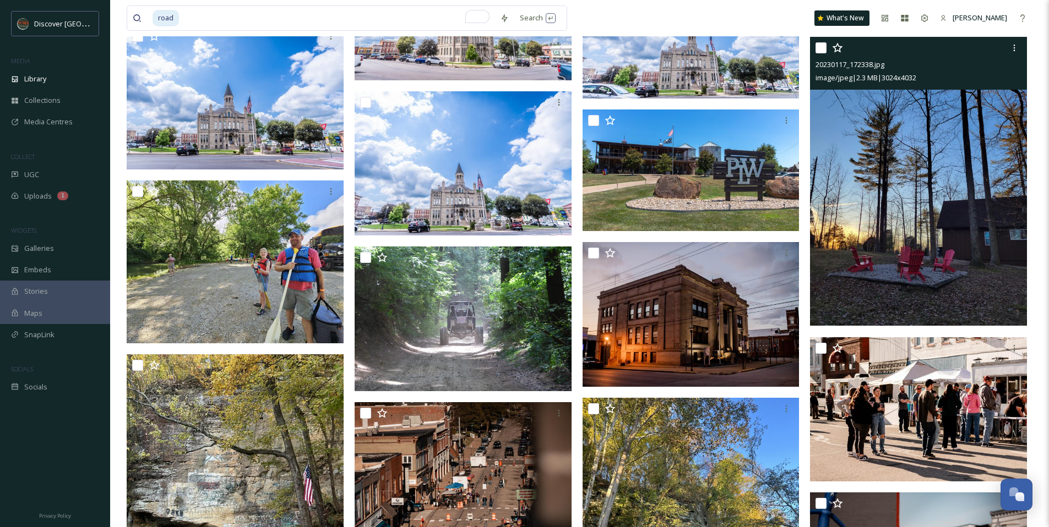
click at [903, 231] on img at bounding box center [918, 181] width 217 height 289
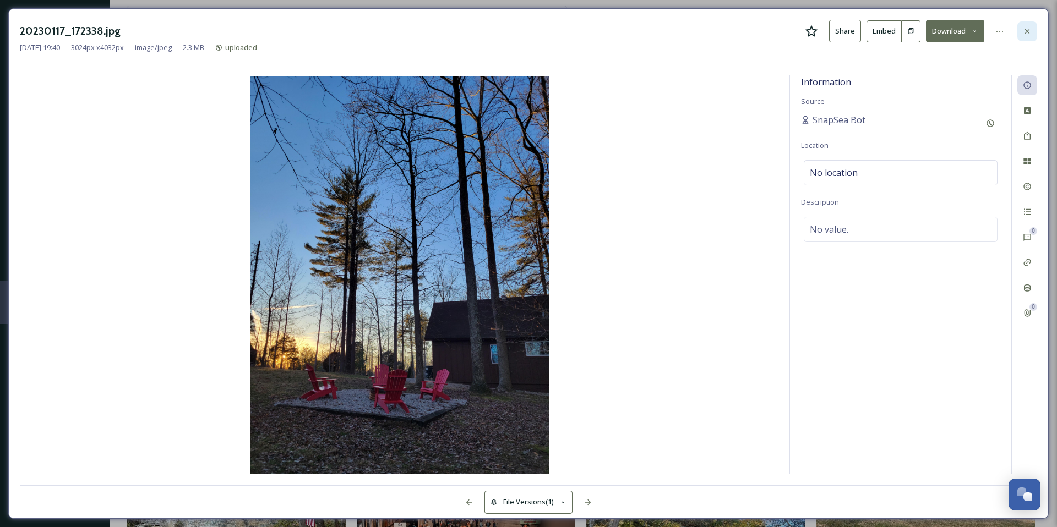
click at [1029, 33] on icon at bounding box center [1027, 31] width 9 height 9
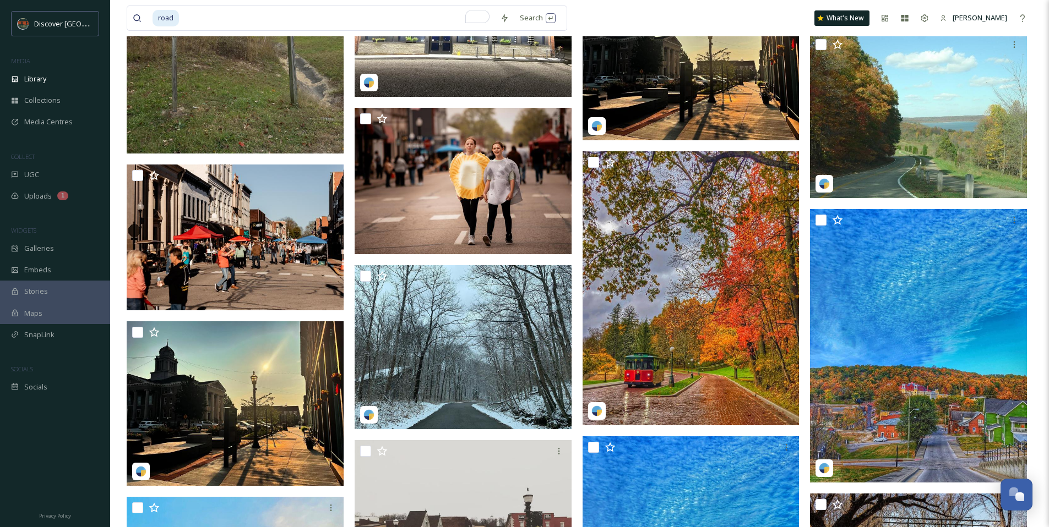
scroll to position [4602, 0]
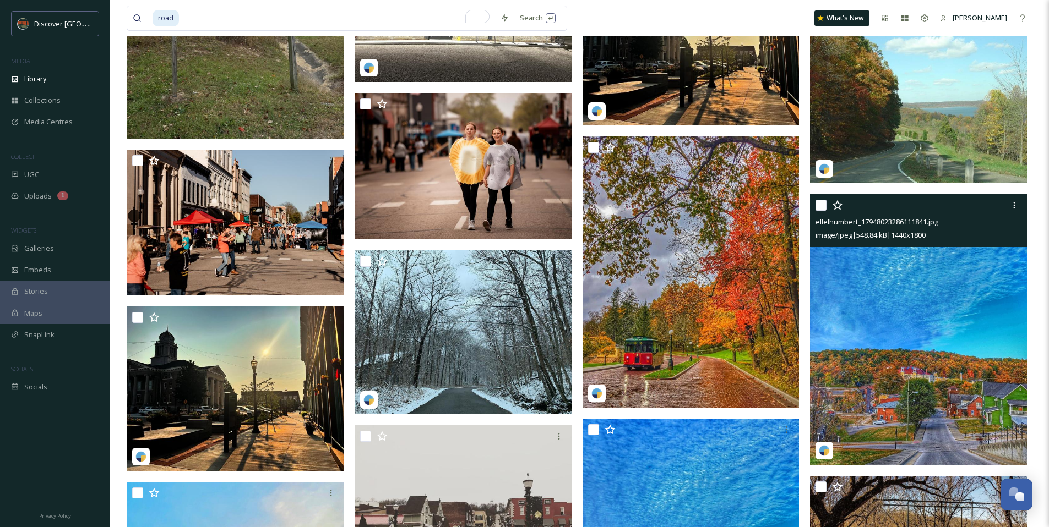
click at [877, 298] on img at bounding box center [918, 329] width 217 height 271
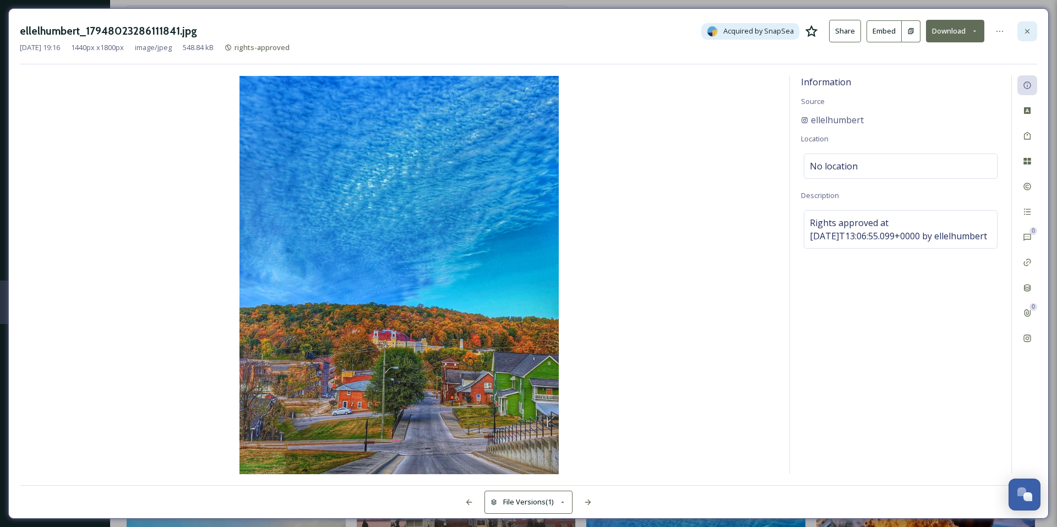
click at [1023, 37] on div at bounding box center [1027, 31] width 20 height 20
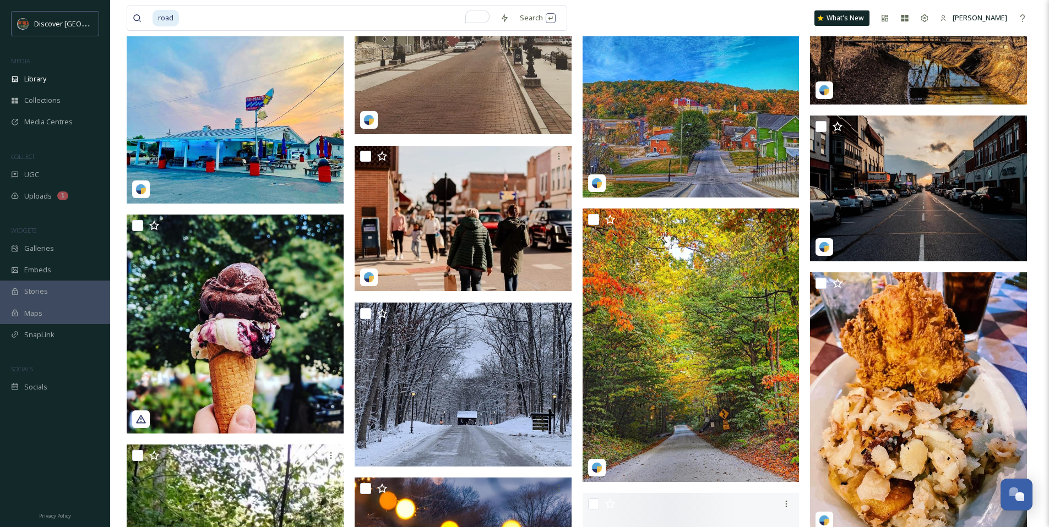
scroll to position [5151, 0]
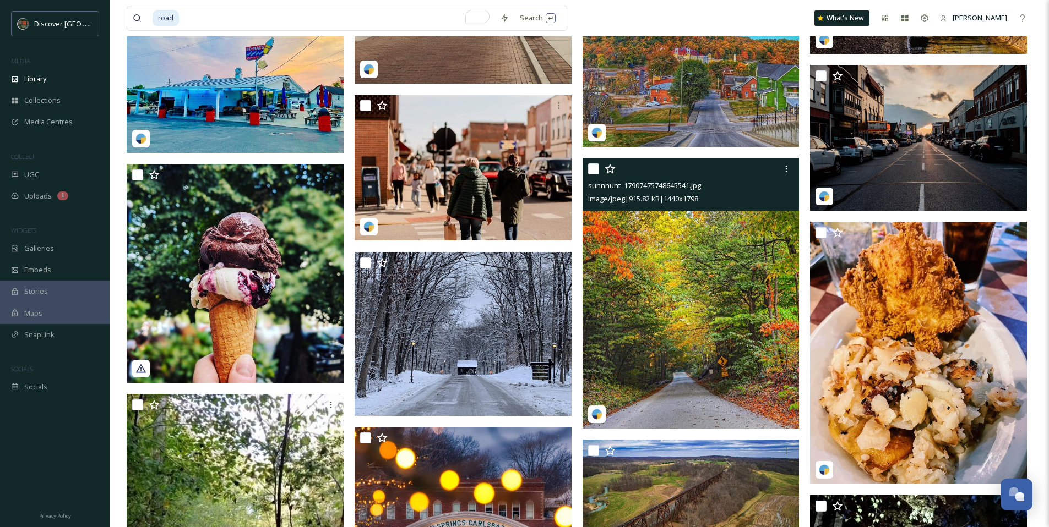
click at [672, 252] on img at bounding box center [690, 293] width 217 height 271
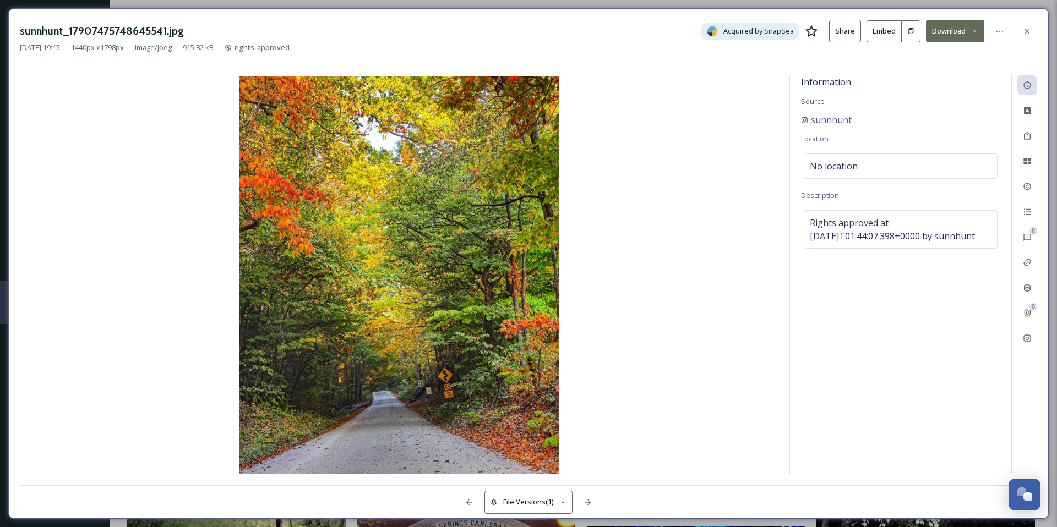
click at [814, 32] on icon at bounding box center [811, 31] width 13 height 12
click at [1024, 32] on icon at bounding box center [1027, 31] width 9 height 9
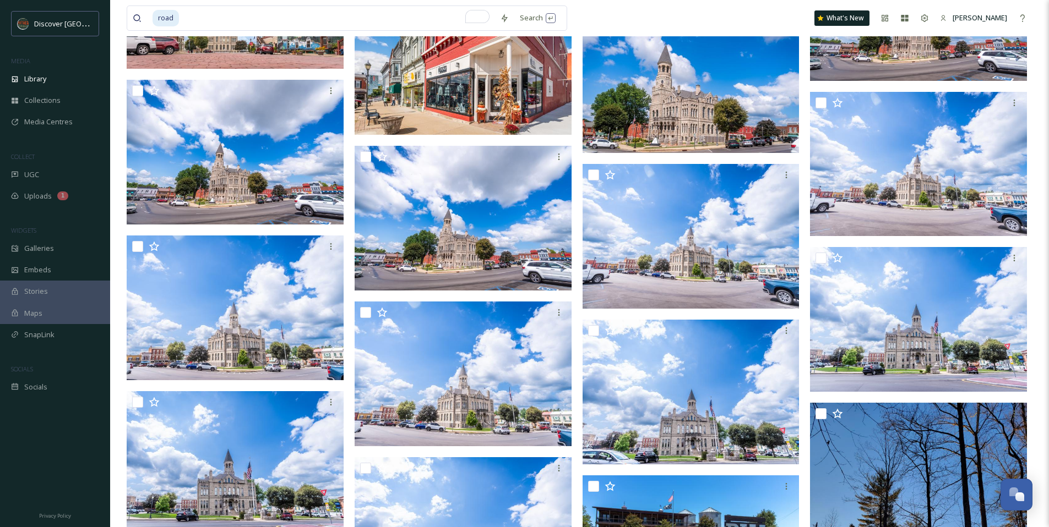
scroll to position [1003, 0]
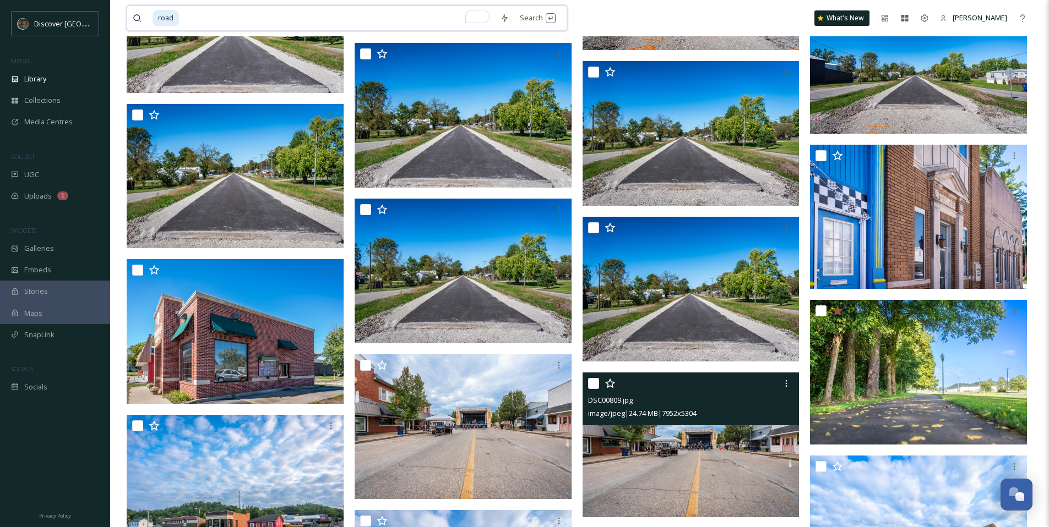
click at [239, 23] on input "To enrich screen reader interactions, please activate Accessibility in Grammarl…" at bounding box center [337, 18] width 314 height 24
type input "r"
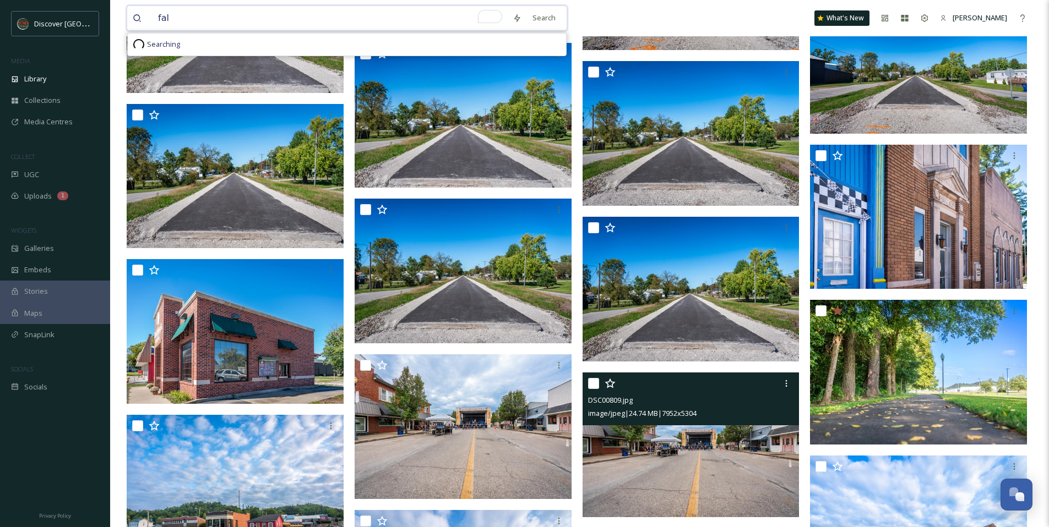
type input "fall"
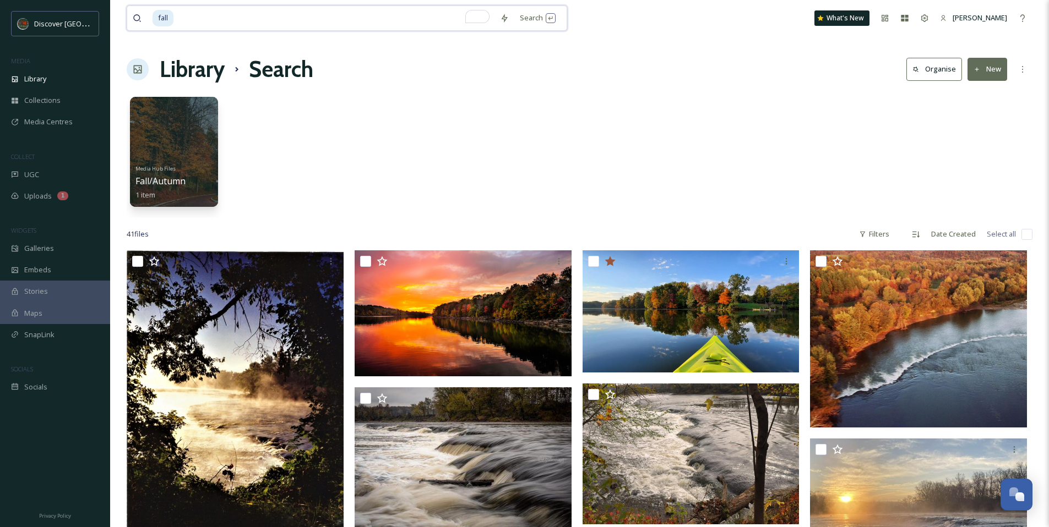
click at [224, 25] on input "To enrich screen reader interactions, please activate Accessibility in Grammarl…" at bounding box center [334, 18] width 320 height 24
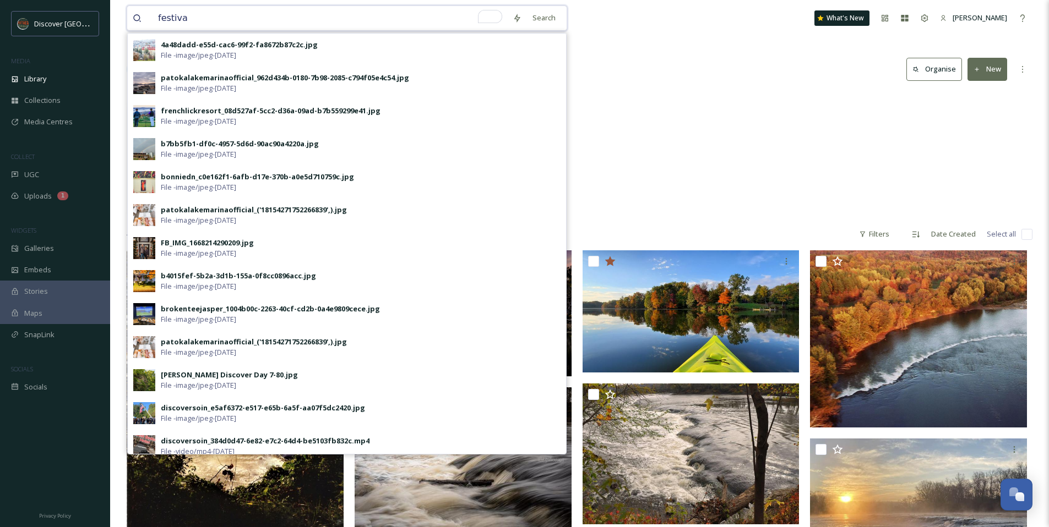
type input "festival"
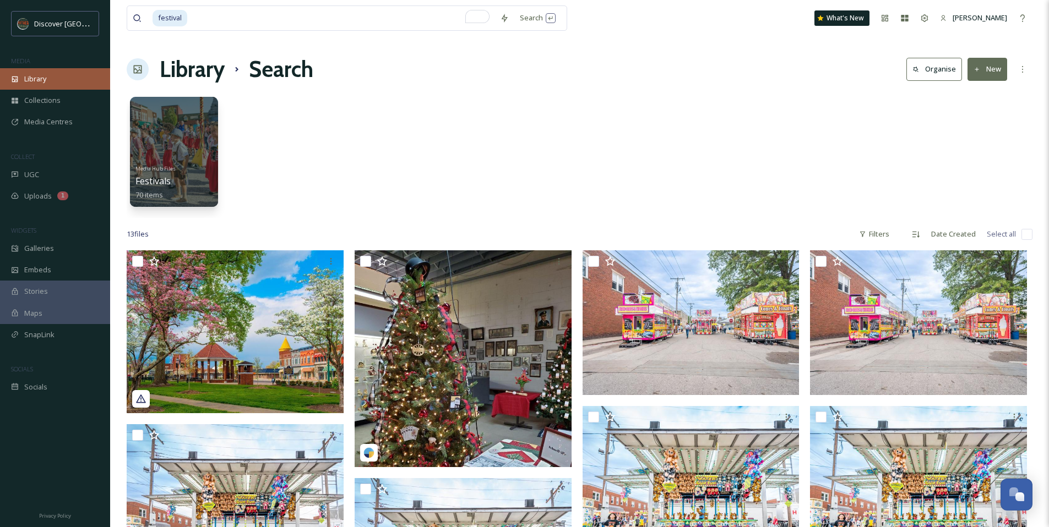
click at [69, 75] on div "Library" at bounding box center [55, 78] width 110 height 21
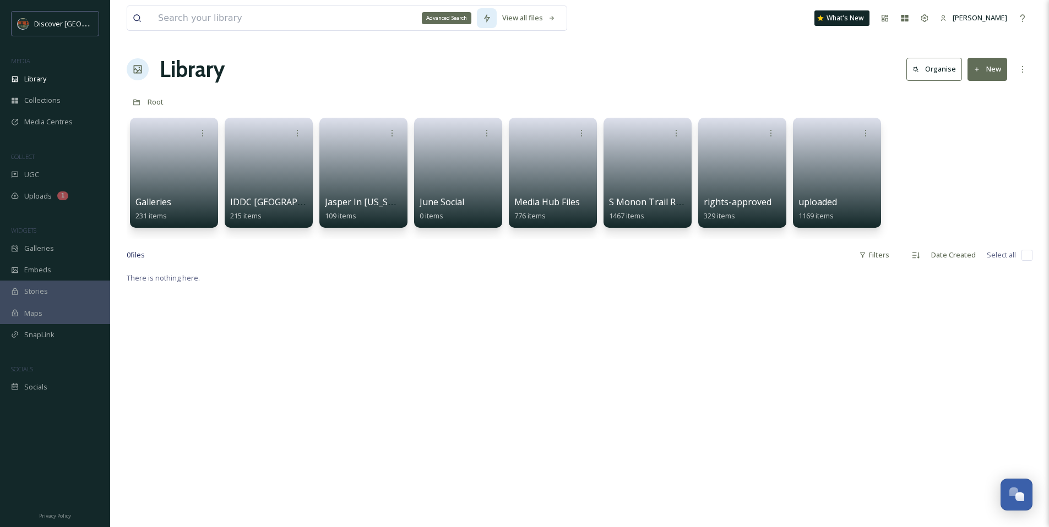
click at [491, 18] on div "Advanced Search" at bounding box center [487, 18] width 20 height 20
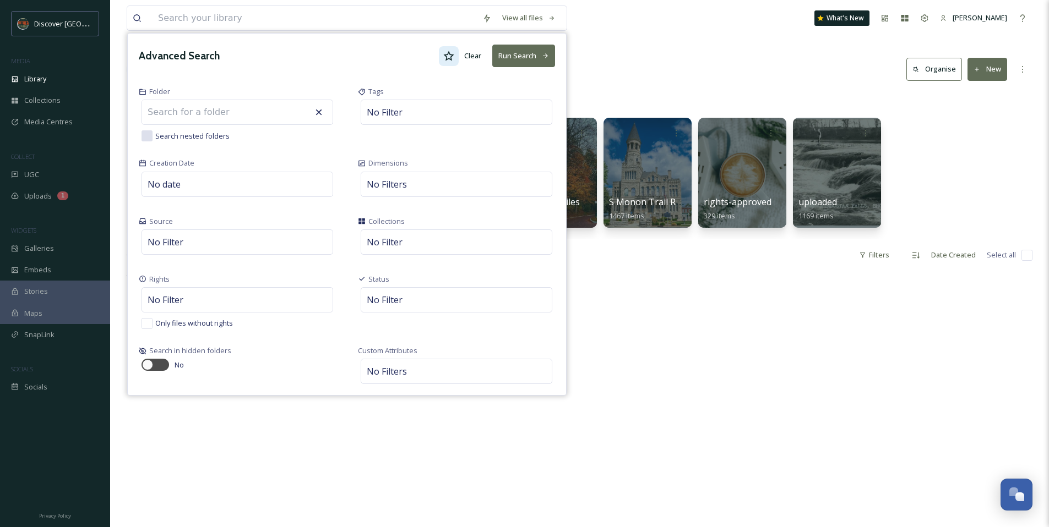
click at [455, 54] on div at bounding box center [449, 56] width 20 height 20
click at [537, 63] on button "Run Search" at bounding box center [523, 56] width 63 height 23
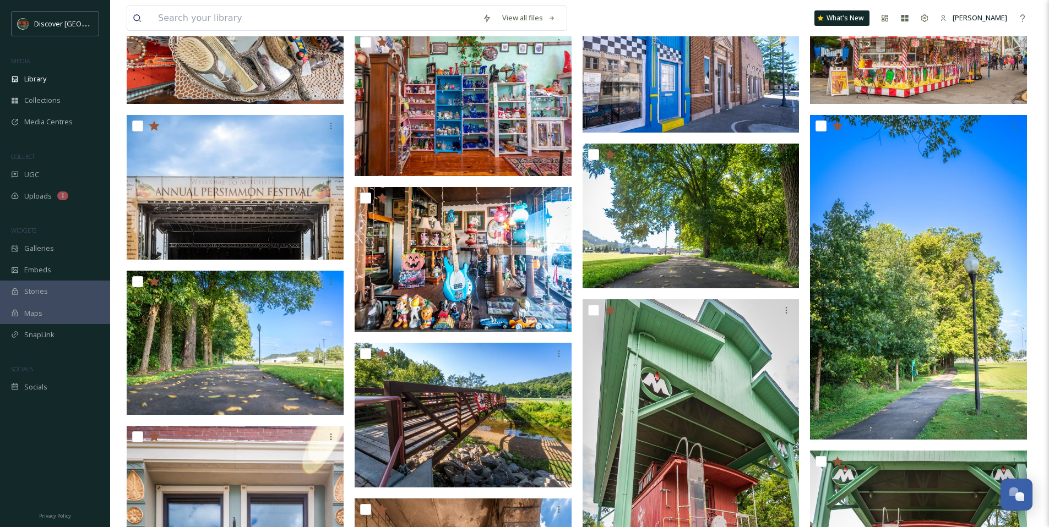
scroll to position [344, 0]
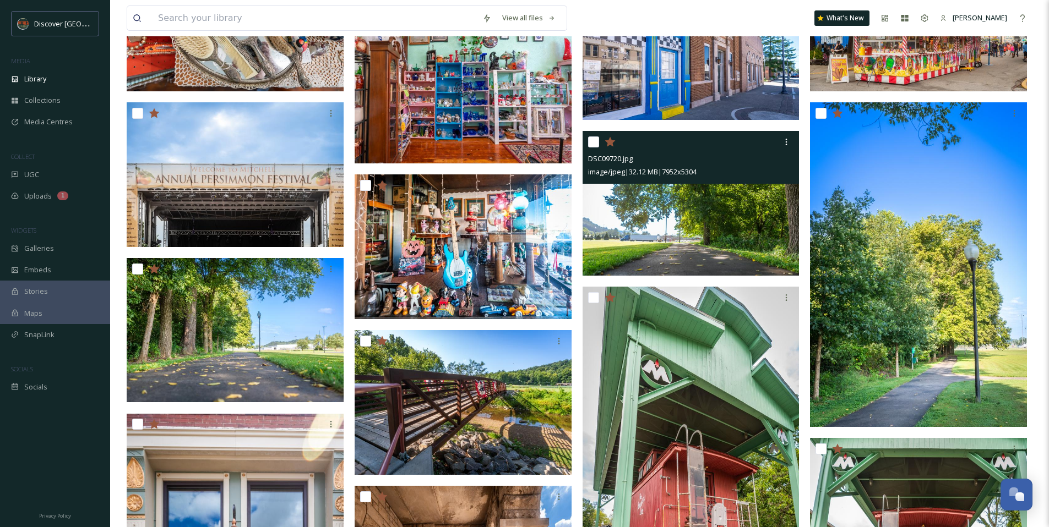
click at [611, 141] on icon at bounding box center [609, 142] width 10 height 10
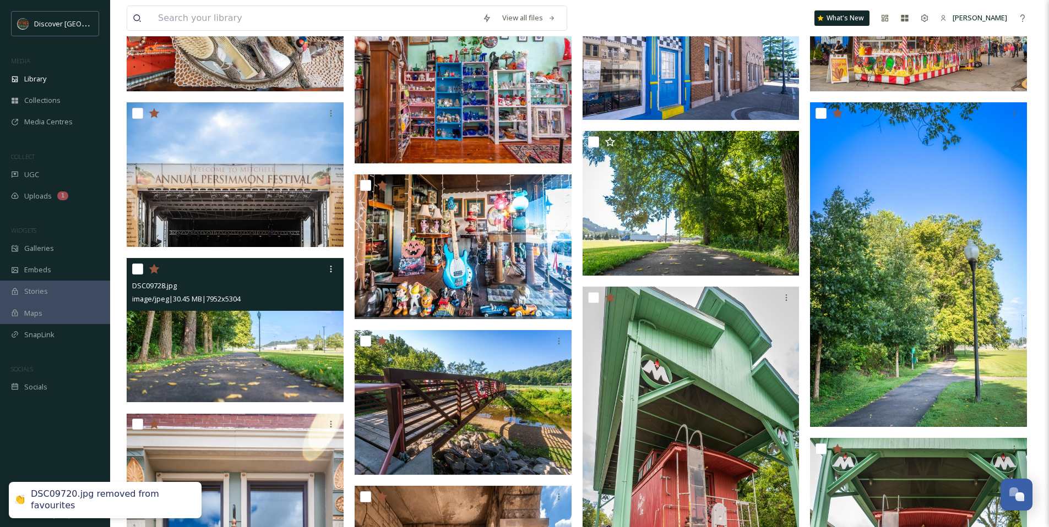
click at [154, 269] on icon at bounding box center [154, 269] width 10 height 10
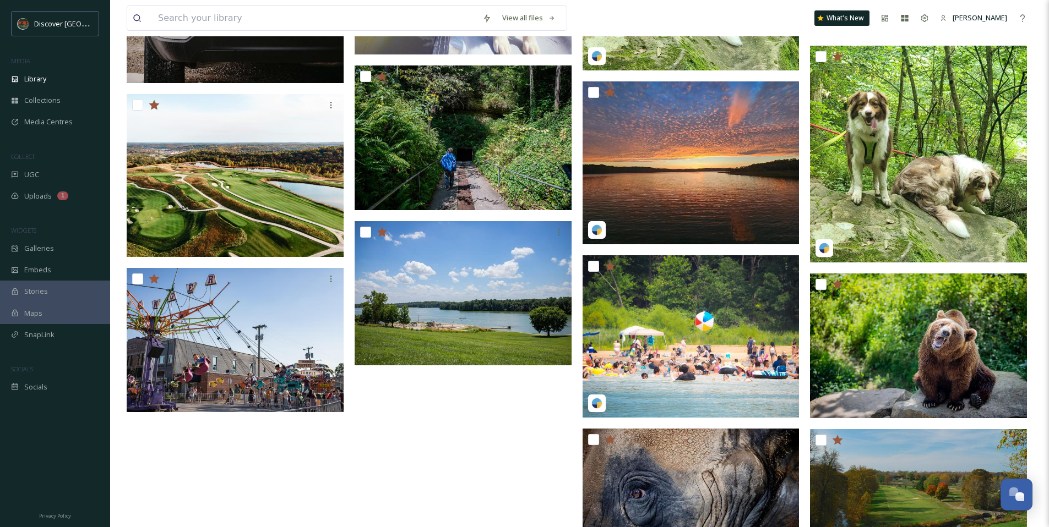
scroll to position [2474, 0]
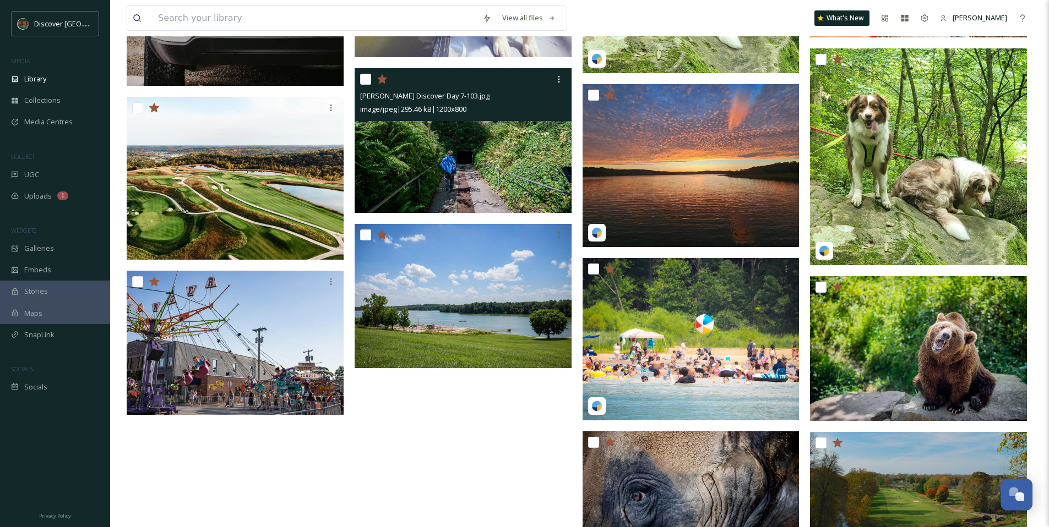
click at [514, 178] on img at bounding box center [462, 140] width 217 height 145
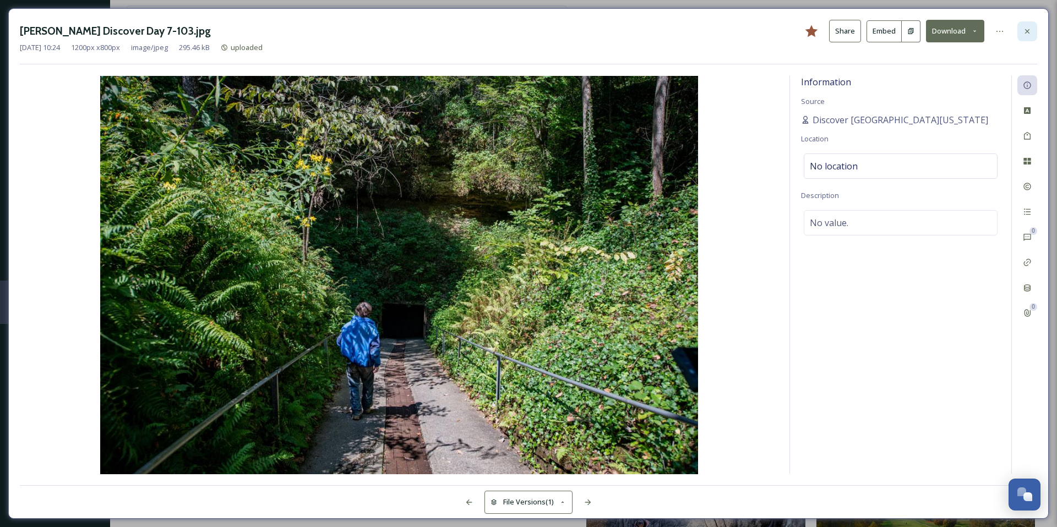
click at [1028, 34] on icon at bounding box center [1027, 31] width 9 height 9
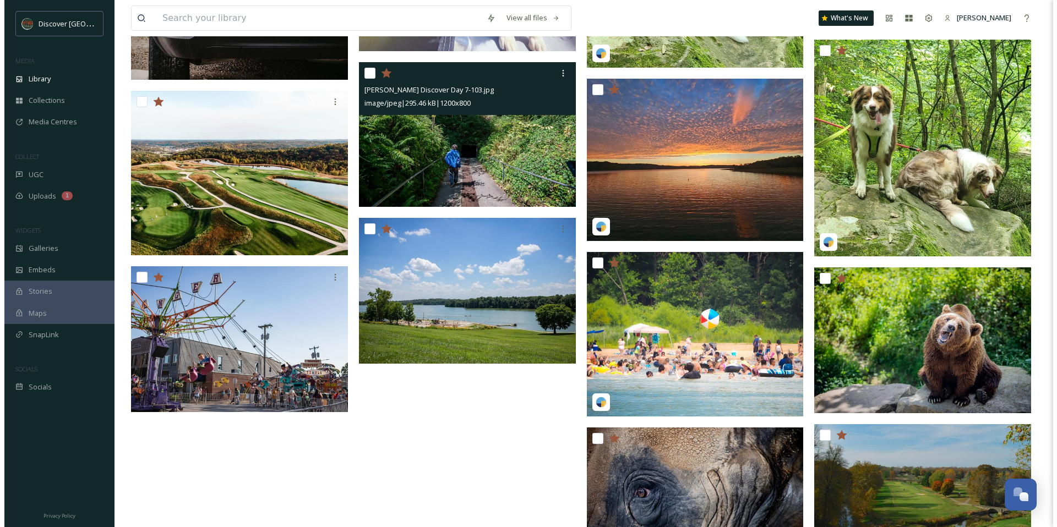
scroll to position [2356, 0]
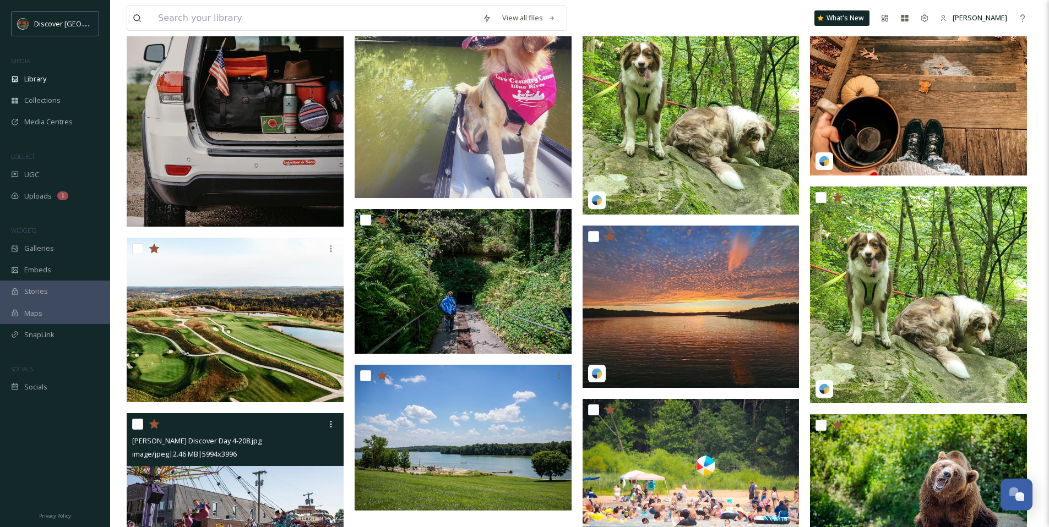
click at [241, 484] on img at bounding box center [235, 485] width 217 height 145
